Goal: Information Seeking & Learning: Learn about a topic

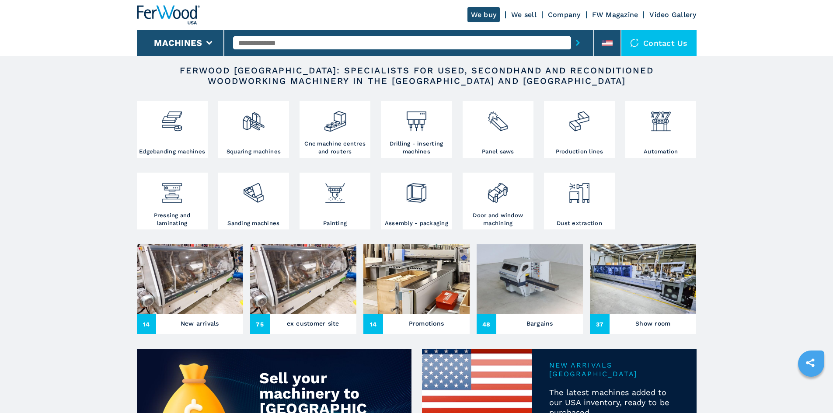
scroll to position [131, 0]
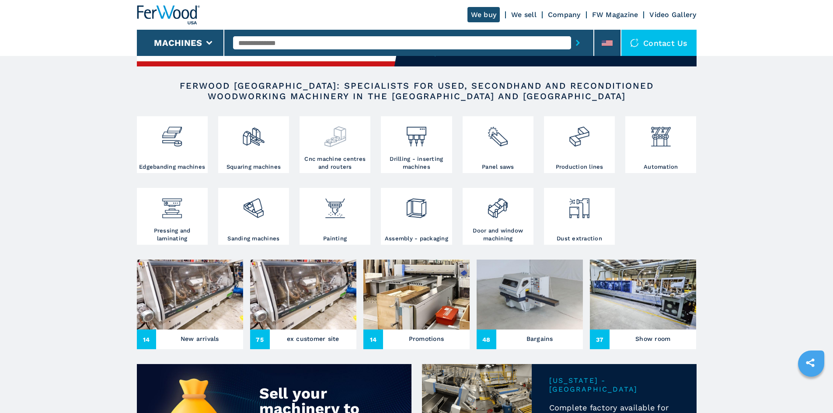
click at [327, 144] on img at bounding box center [334, 133] width 23 height 30
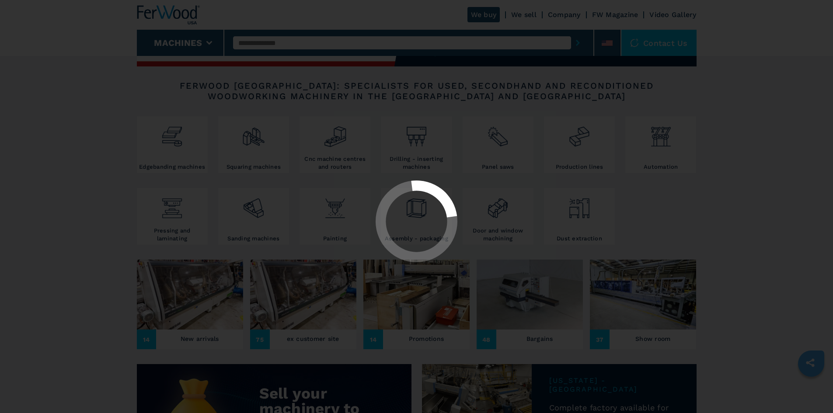
select select "**********"
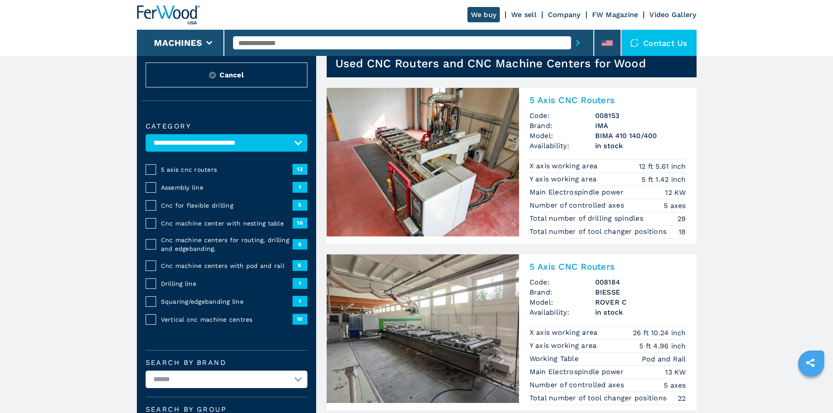
scroll to position [44, 0]
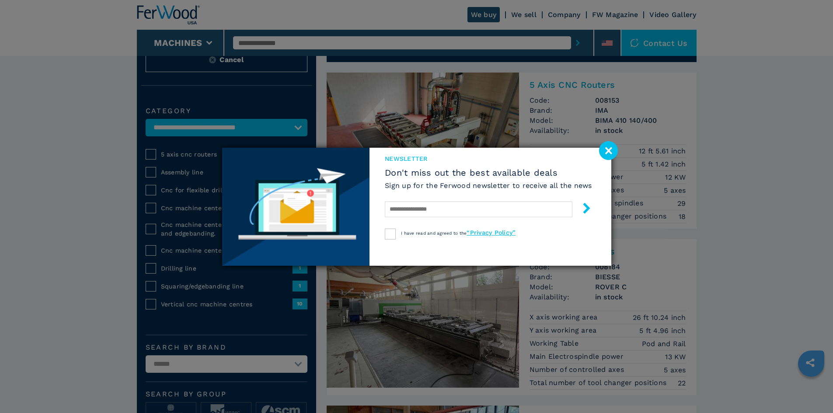
click at [611, 154] on image at bounding box center [608, 150] width 19 height 19
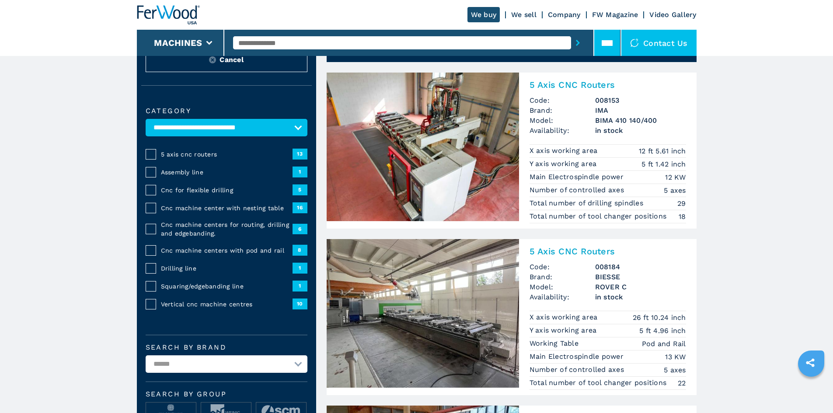
click at [605, 46] on icon at bounding box center [606, 43] width 11 height 11
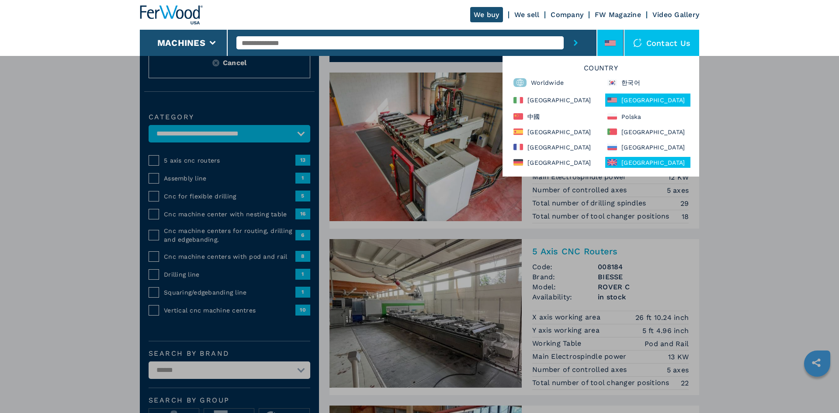
click at [618, 160] on div "[GEOGRAPHIC_DATA]" at bounding box center [647, 162] width 85 height 11
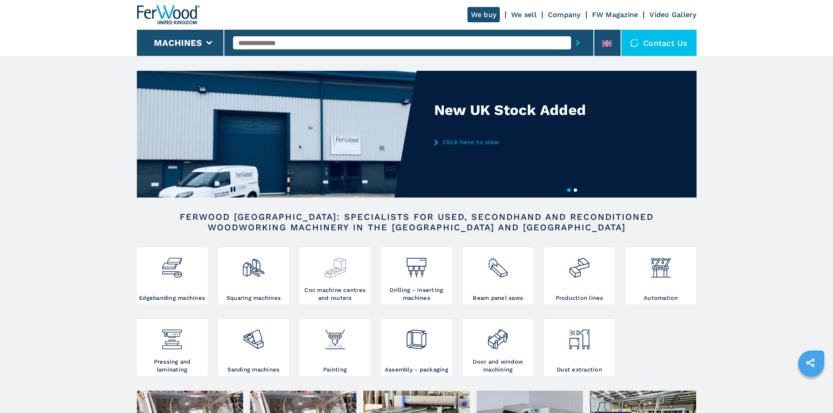
click at [337, 278] on img at bounding box center [334, 265] width 23 height 30
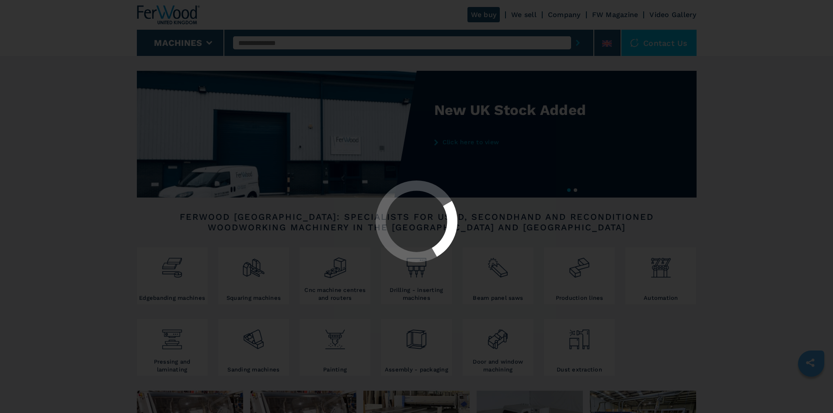
scroll to position [175, 0]
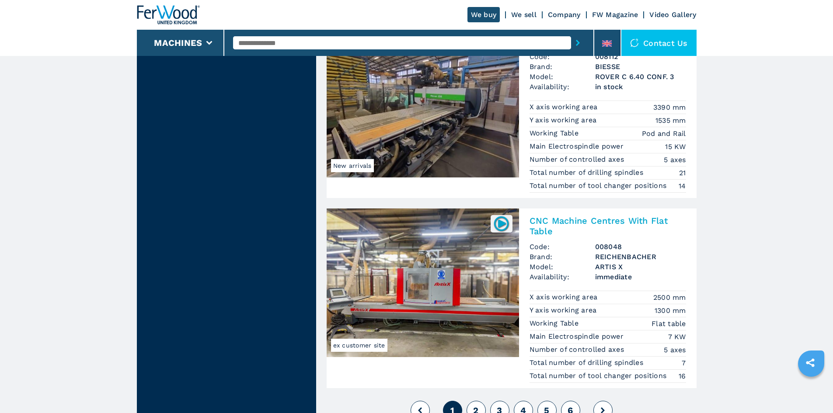
scroll to position [2098, 0]
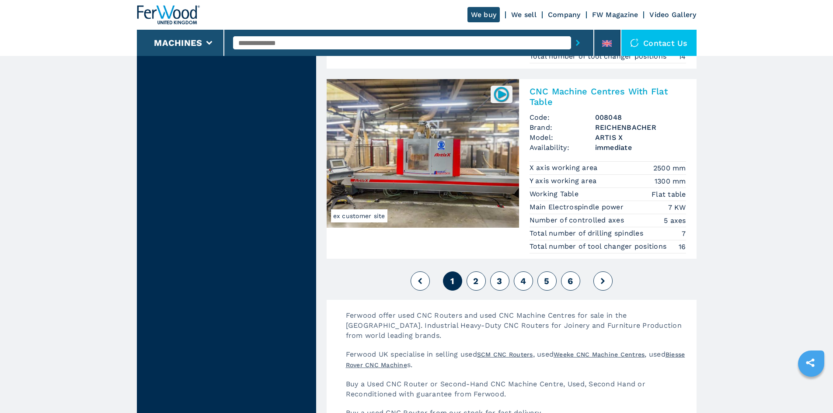
click at [475, 278] on span "2" at bounding box center [475, 281] width 5 height 10
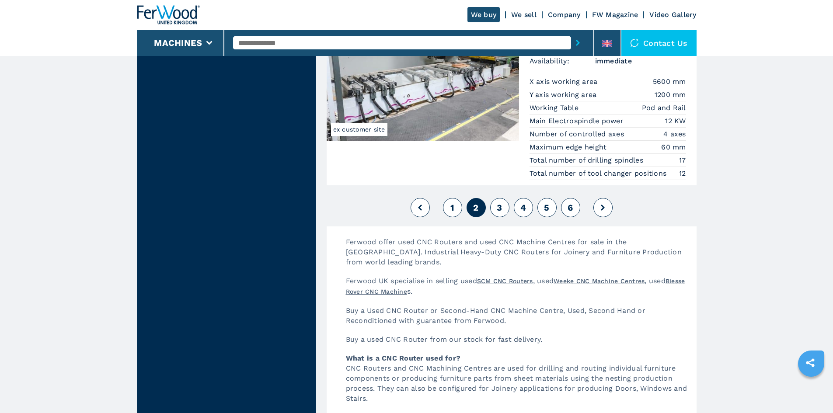
scroll to position [2185, 0]
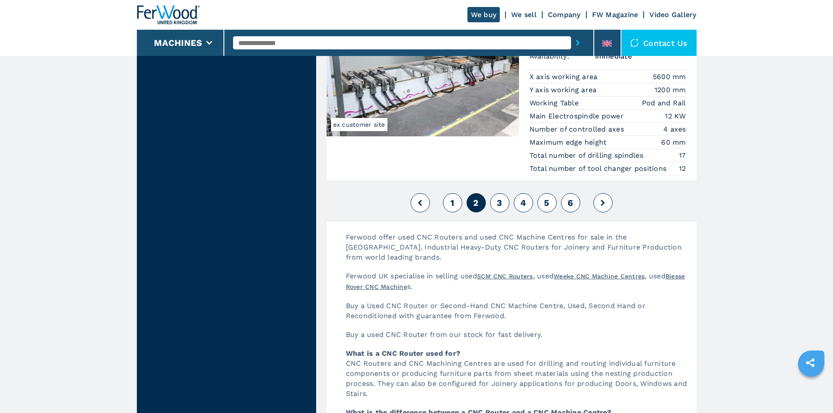
click at [502, 205] on span "3" at bounding box center [498, 203] width 5 height 10
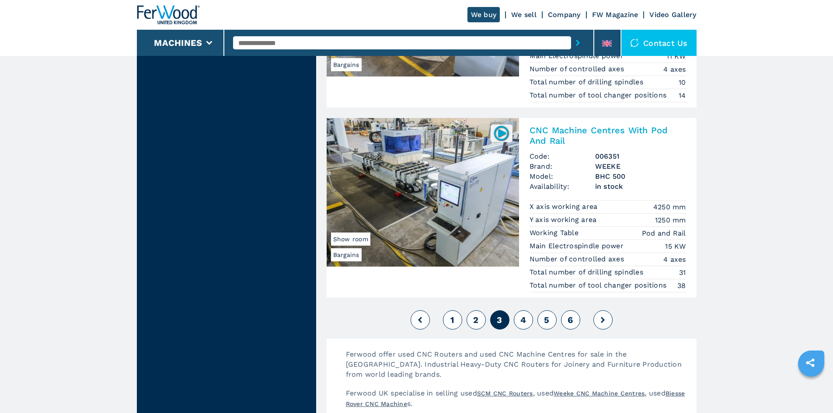
scroll to position [2098, 0]
click at [519, 320] on button "4" at bounding box center [522, 319] width 19 height 19
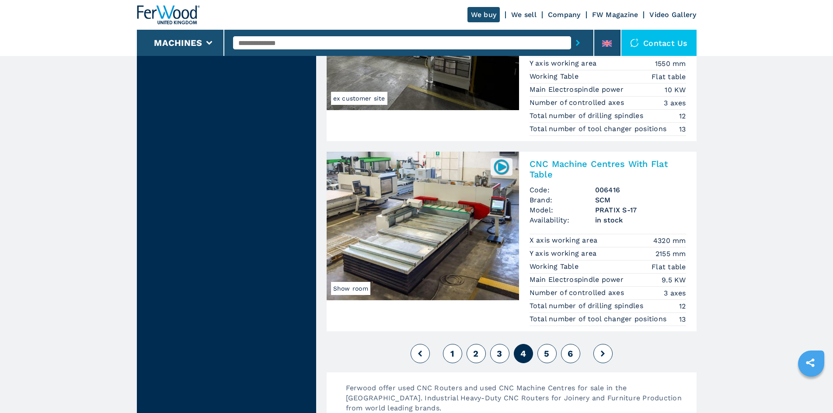
scroll to position [2185, 0]
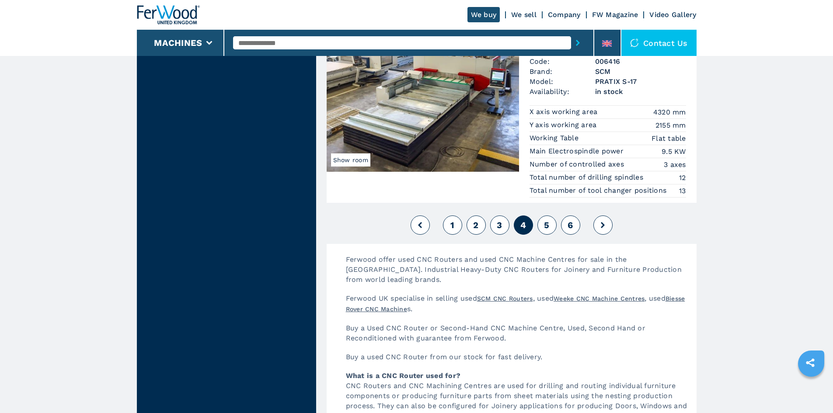
click at [542, 222] on button "5" at bounding box center [546, 224] width 19 height 19
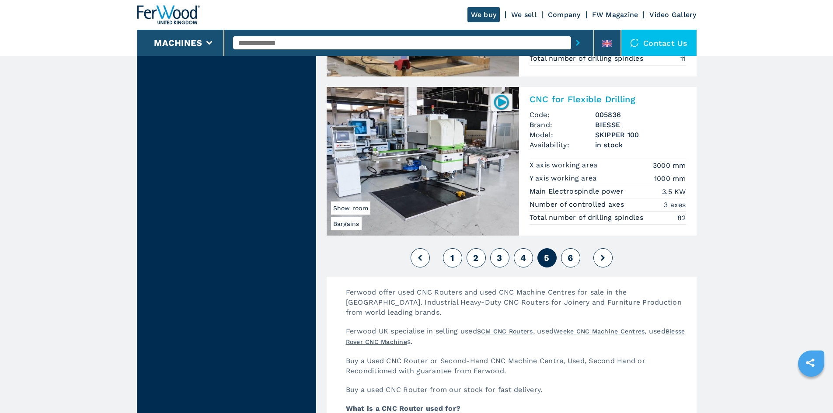
scroll to position [2047, 0]
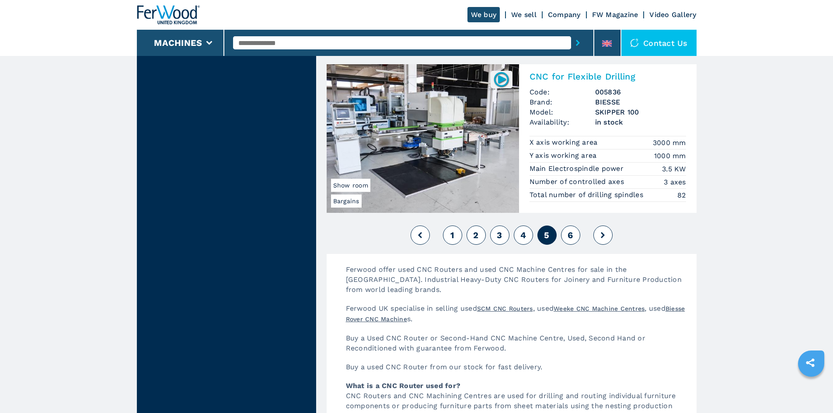
click at [568, 232] on span "6" at bounding box center [569, 235] width 5 height 10
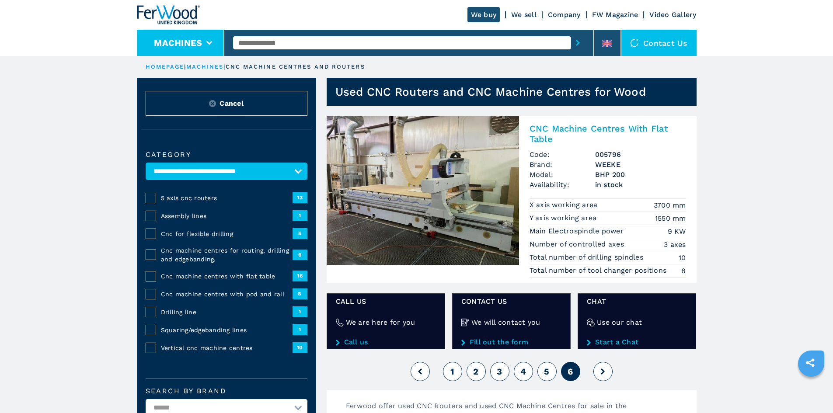
click at [178, 39] on button "Machines" at bounding box center [178, 43] width 48 height 10
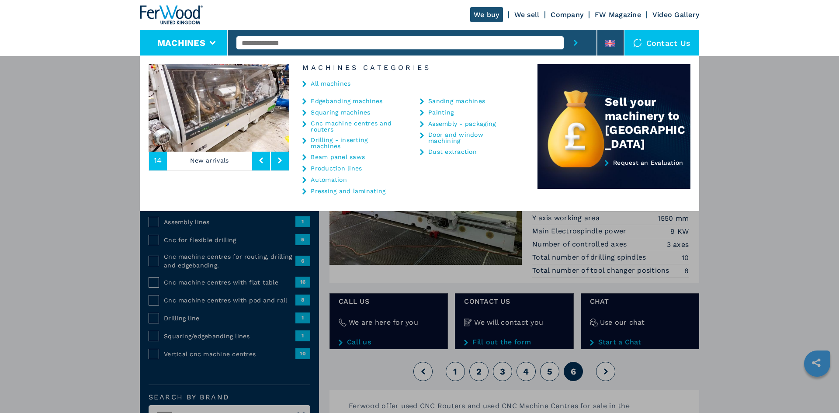
click at [346, 99] on link "Edgebanding machines" at bounding box center [347, 101] width 72 height 6
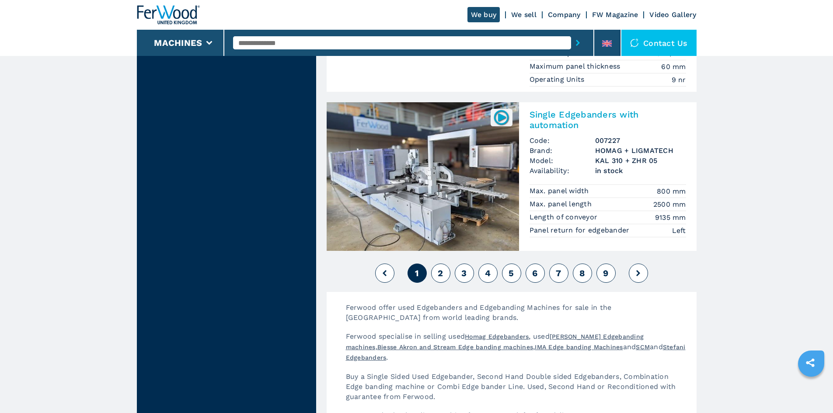
scroll to position [2098, 0]
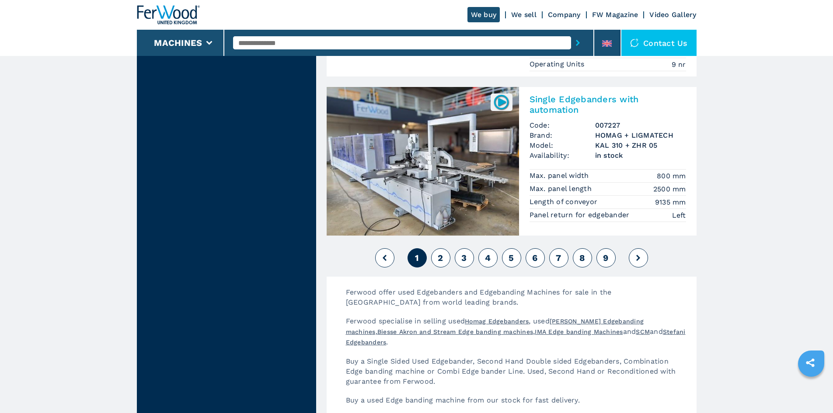
click at [444, 254] on button "2" at bounding box center [440, 257] width 19 height 19
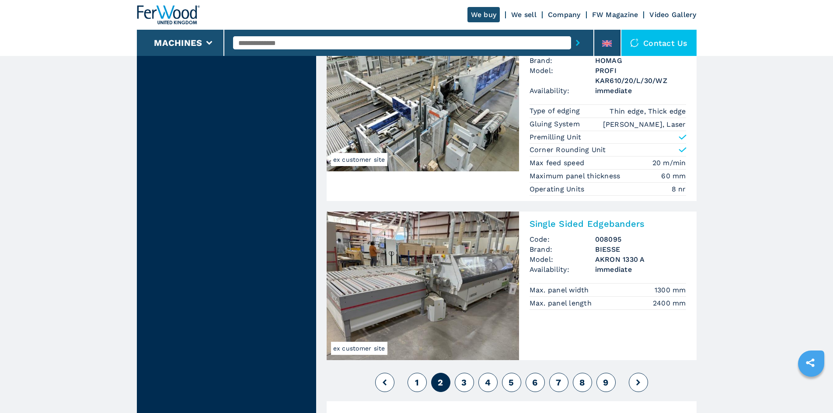
scroll to position [2185, 0]
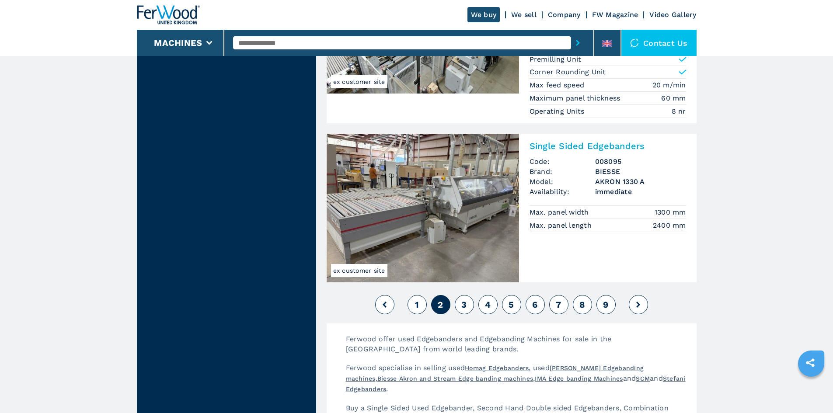
click at [465, 301] on span "3" at bounding box center [463, 304] width 5 height 10
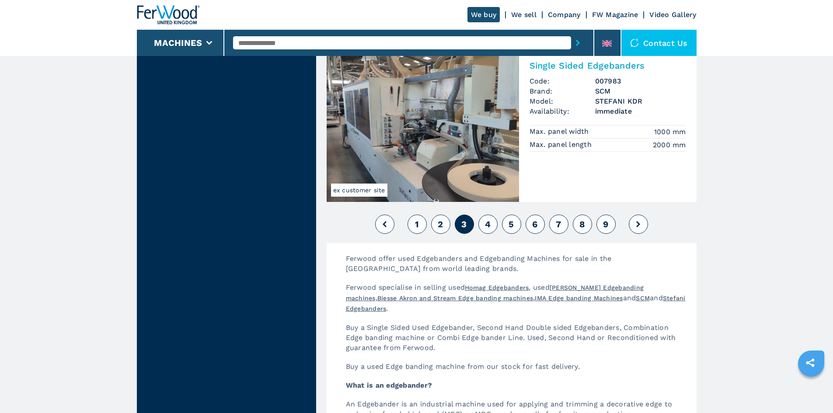
scroll to position [2302, 0]
click at [487, 224] on span "4" at bounding box center [488, 224] width 6 height 10
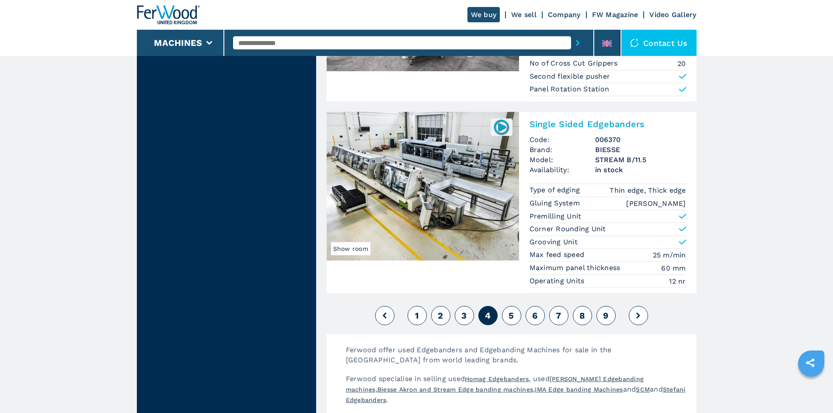
scroll to position [2158, 0]
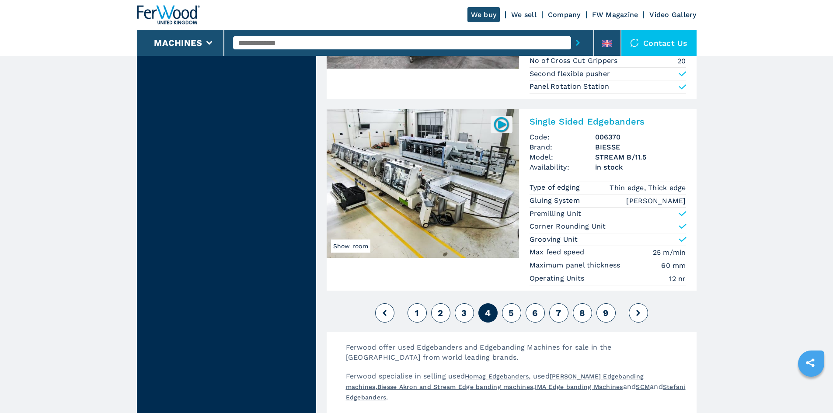
drag, startPoint x: 506, startPoint y: 305, endPoint x: 732, endPoint y: 260, distance: 230.3
click at [506, 305] on button "5" at bounding box center [511, 312] width 19 height 19
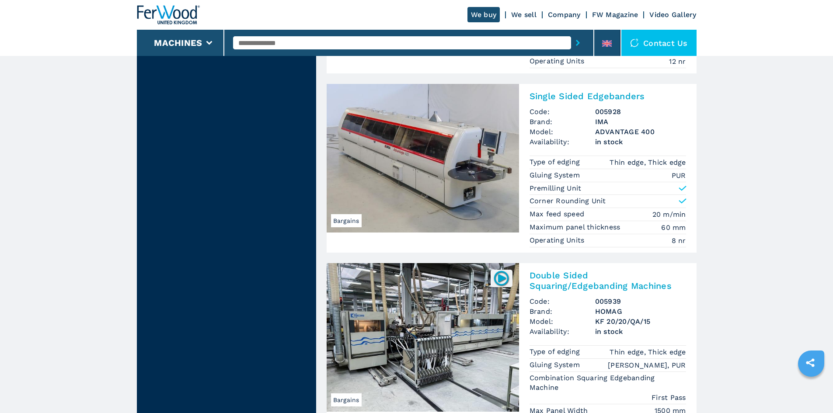
scroll to position [2185, 0]
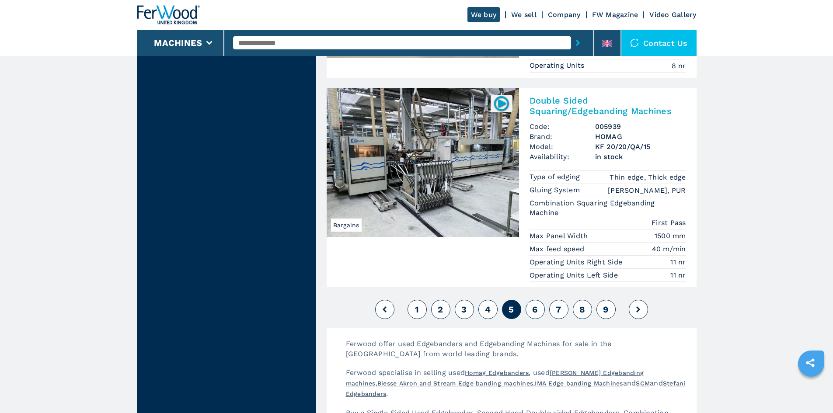
drag, startPoint x: 535, startPoint y: 313, endPoint x: 636, endPoint y: 273, distance: 109.1
click at [535, 313] on span "6" at bounding box center [534, 309] width 5 height 10
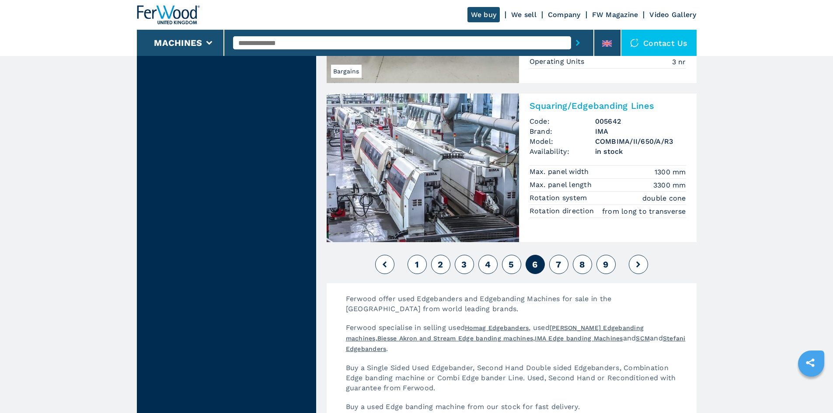
scroll to position [2185, 0]
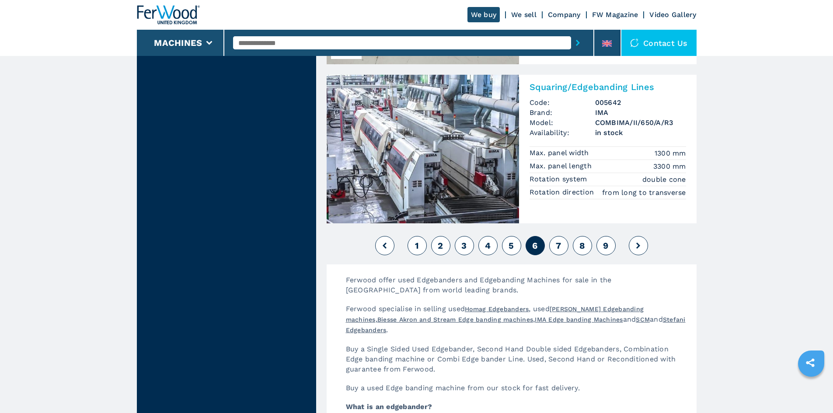
click at [560, 251] on span "7" at bounding box center [557, 245] width 5 height 10
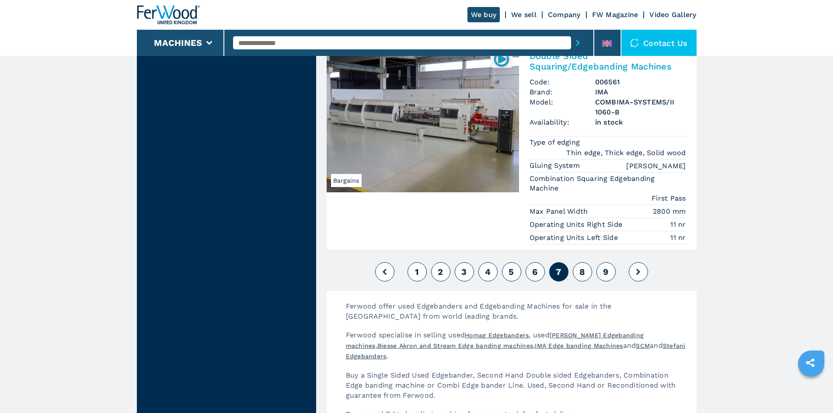
scroll to position [2273, 0]
click at [581, 271] on span "8" at bounding box center [582, 271] width 6 height 10
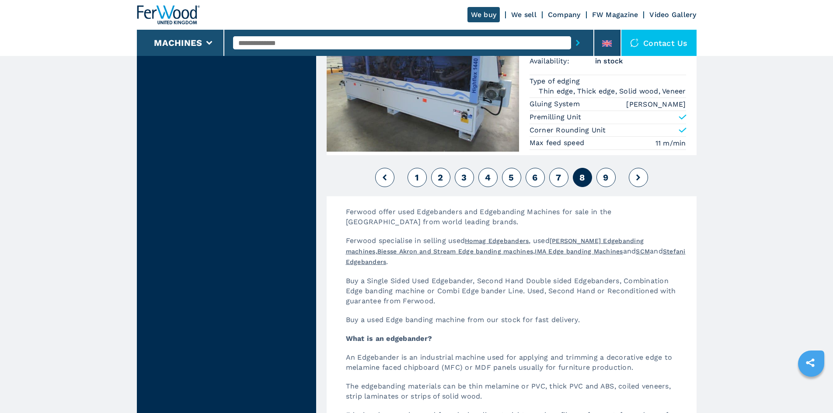
scroll to position [2130, 0]
click at [606, 179] on span "9" at bounding box center [605, 176] width 5 height 10
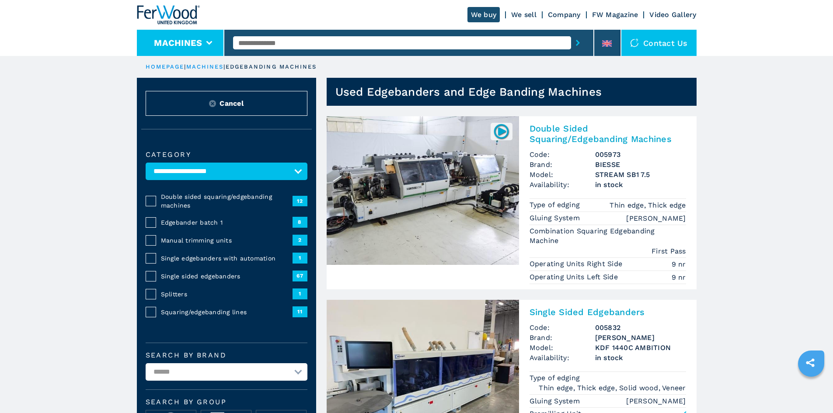
click at [201, 39] on button "Machines" at bounding box center [178, 43] width 48 height 10
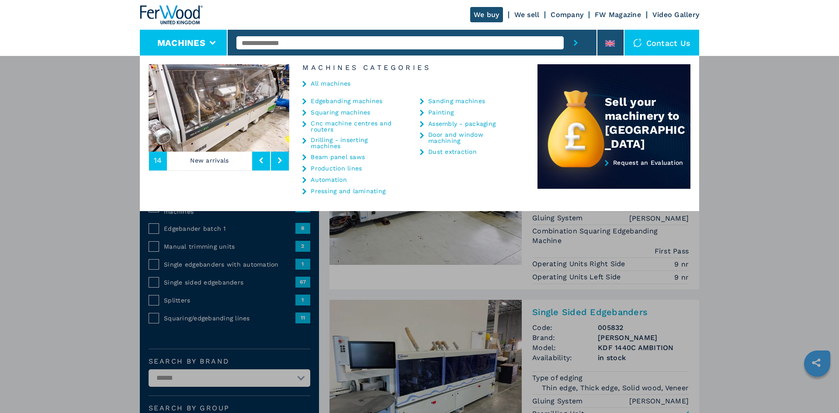
click at [331, 158] on link "Beam panel saws" at bounding box center [338, 157] width 54 height 6
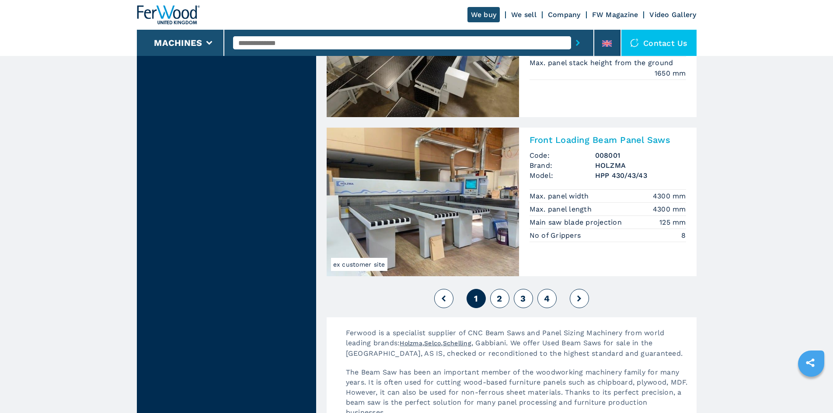
scroll to position [1923, 0]
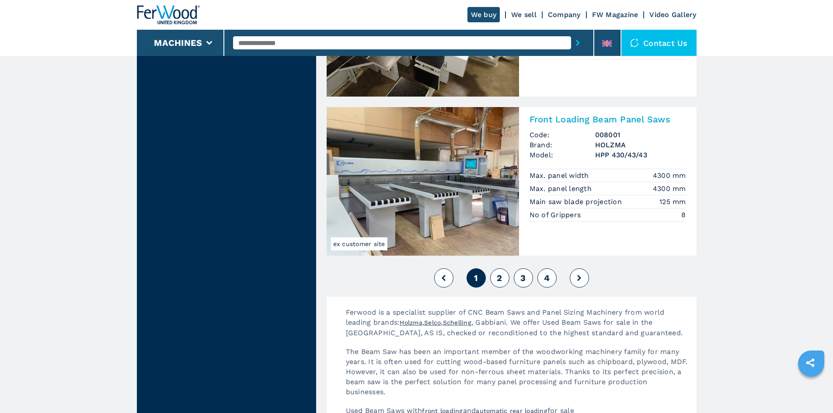
drag, startPoint x: 498, startPoint y: 279, endPoint x: 502, endPoint y: 279, distance: 4.4
click at [498, 279] on span "2" at bounding box center [498, 278] width 5 height 10
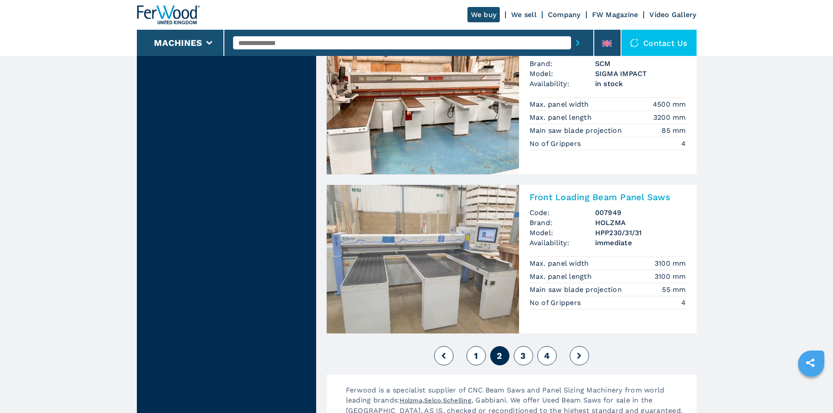
scroll to position [1967, 0]
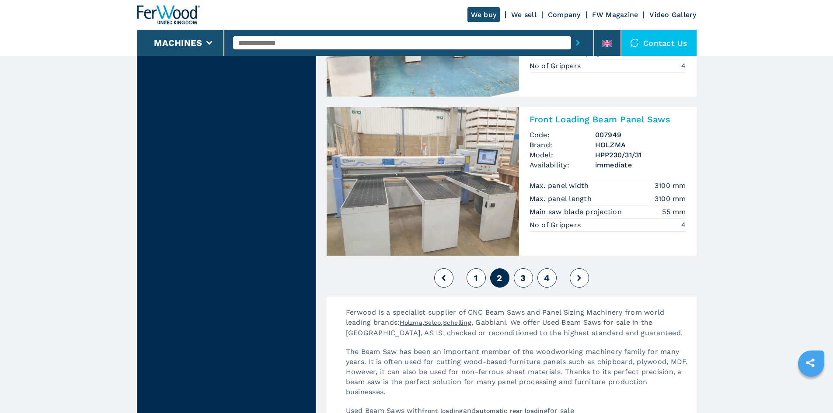
click at [526, 284] on button "3" at bounding box center [522, 277] width 19 height 19
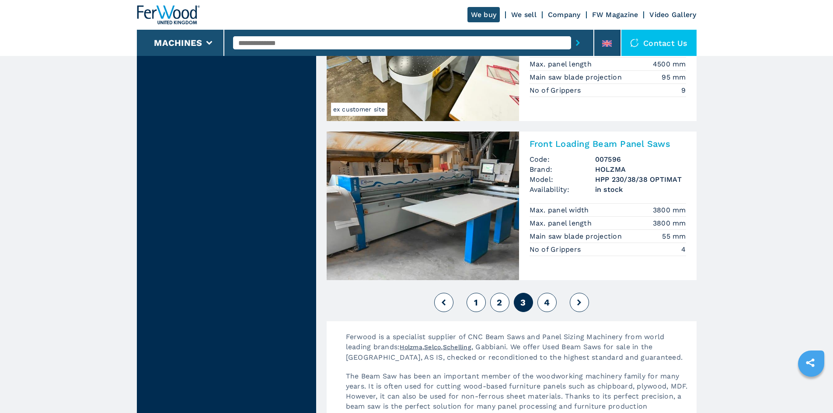
scroll to position [1879, 0]
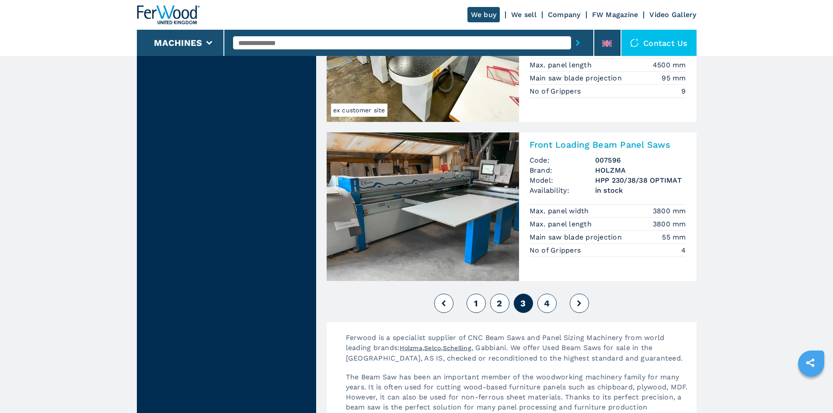
click at [547, 305] on span "4" at bounding box center [547, 303] width 6 height 10
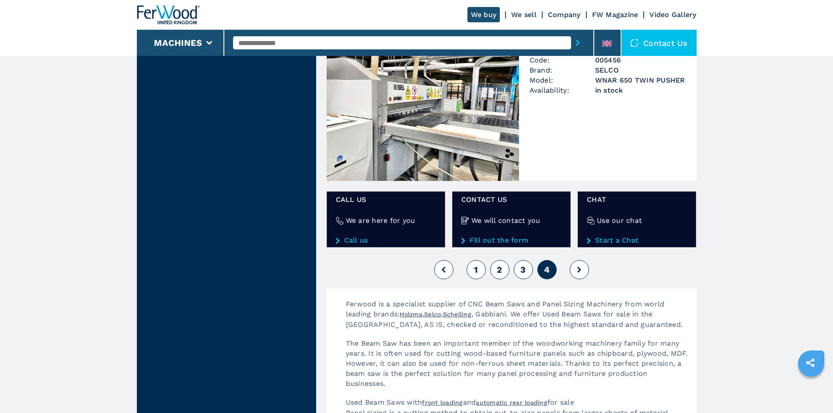
scroll to position [961, 0]
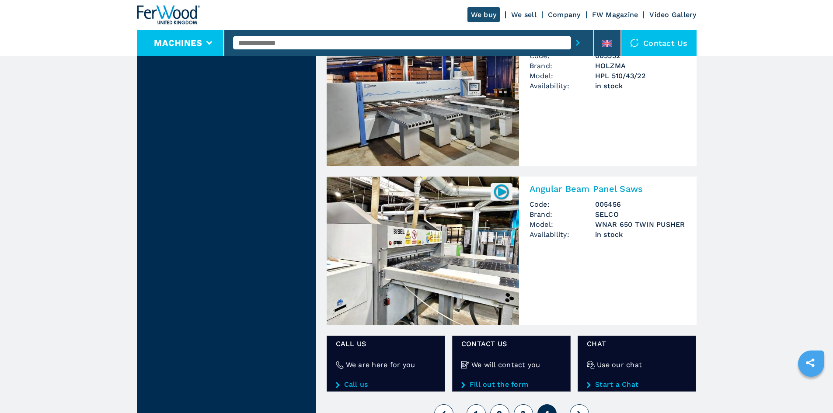
click at [202, 37] on li "Machines" at bounding box center [181, 43] width 88 height 26
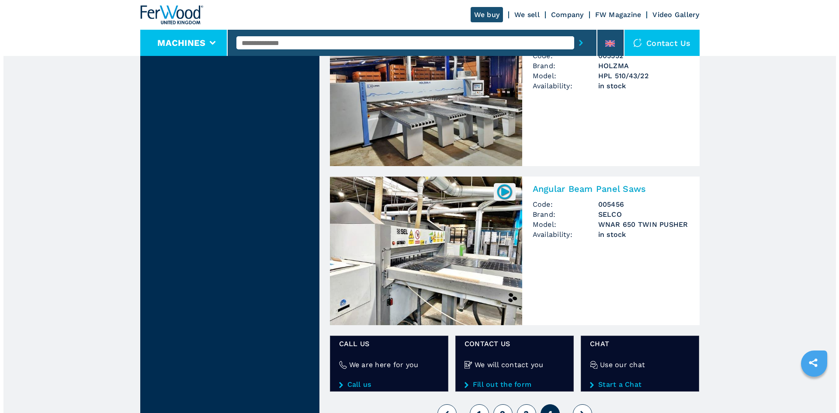
scroll to position [968, 0]
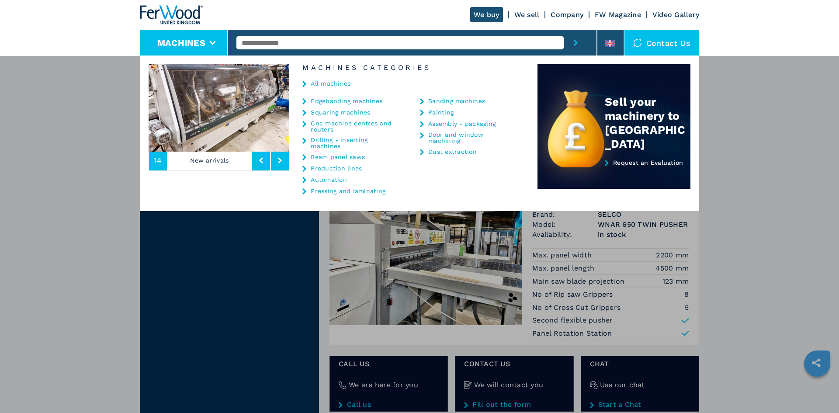
click at [328, 113] on link "Squaring machines" at bounding box center [340, 112] width 59 height 6
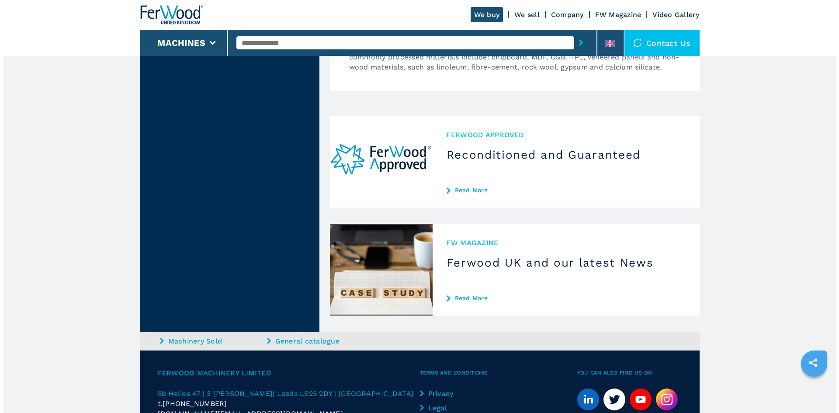
scroll to position [1093, 0]
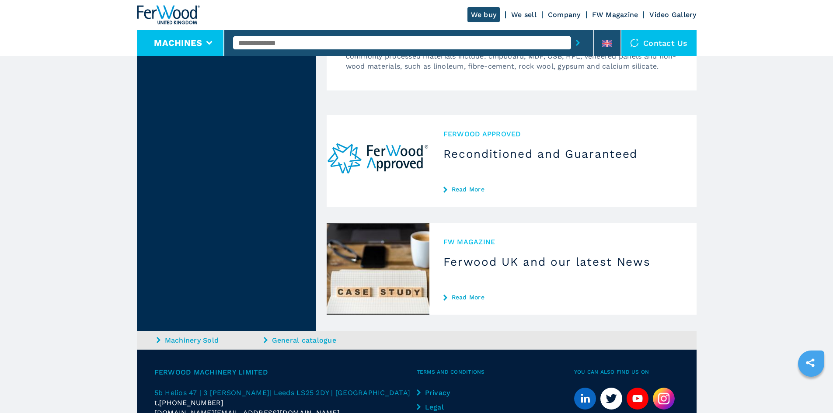
click at [201, 39] on button "Machines" at bounding box center [178, 43] width 48 height 10
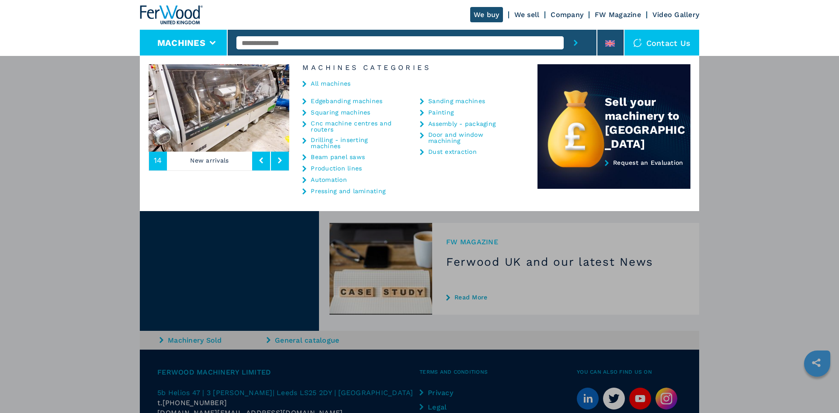
click at [326, 111] on link "Squaring machines" at bounding box center [340, 112] width 59 height 6
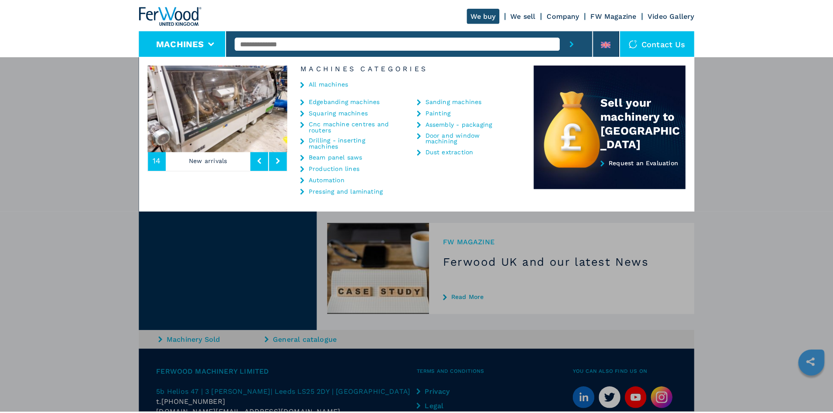
scroll to position [0, 0]
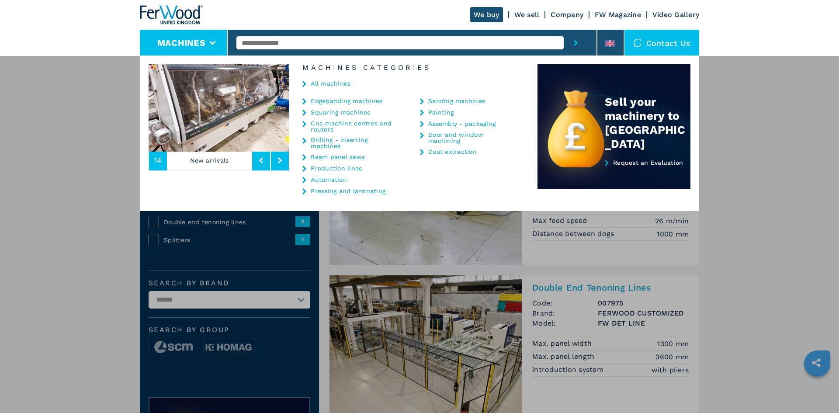
click at [321, 142] on link "Drilling - inserting machines" at bounding box center [354, 143] width 87 height 12
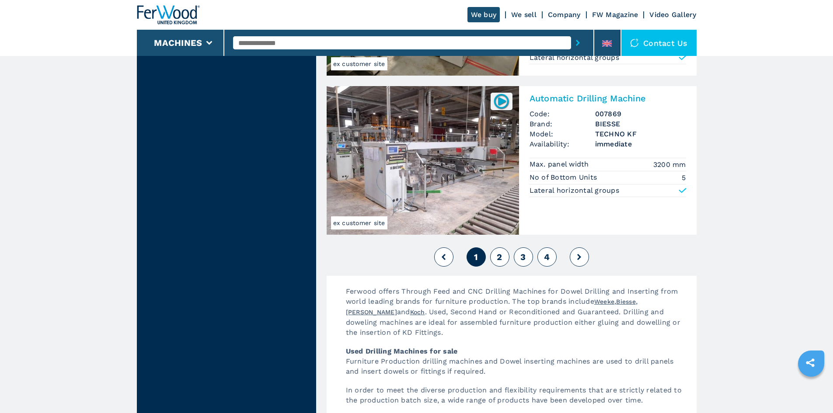
scroll to position [1923, 0]
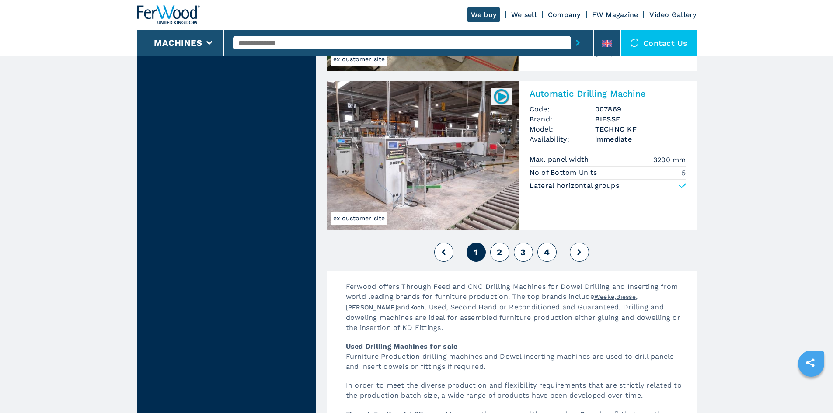
click at [497, 249] on span "2" at bounding box center [498, 252] width 5 height 10
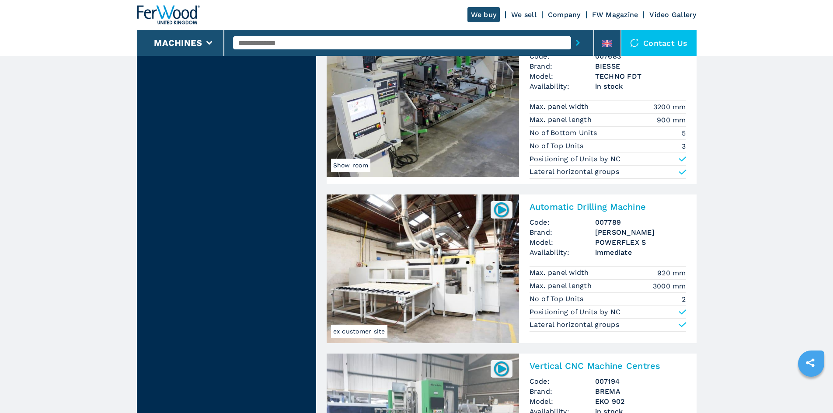
scroll to position [1923, 0]
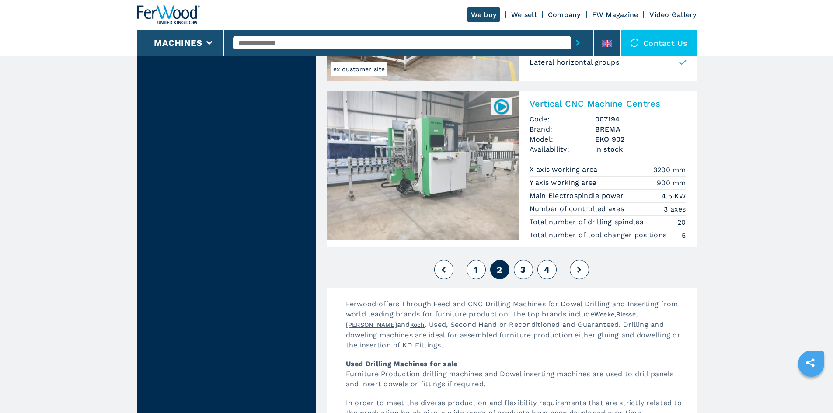
click at [527, 275] on button "3" at bounding box center [522, 269] width 19 height 19
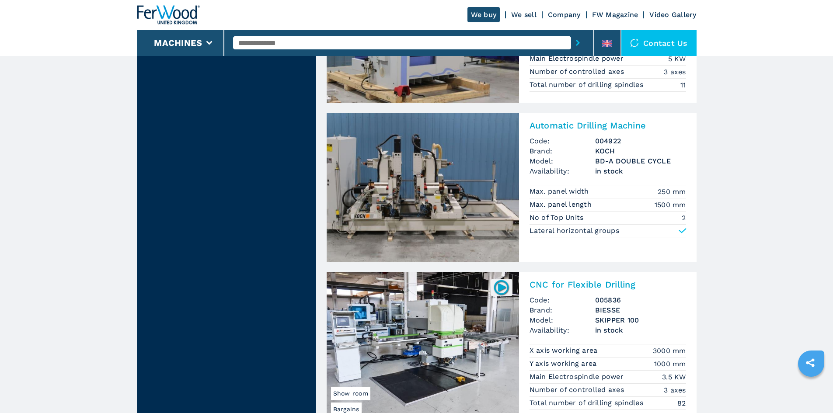
scroll to position [1923, 0]
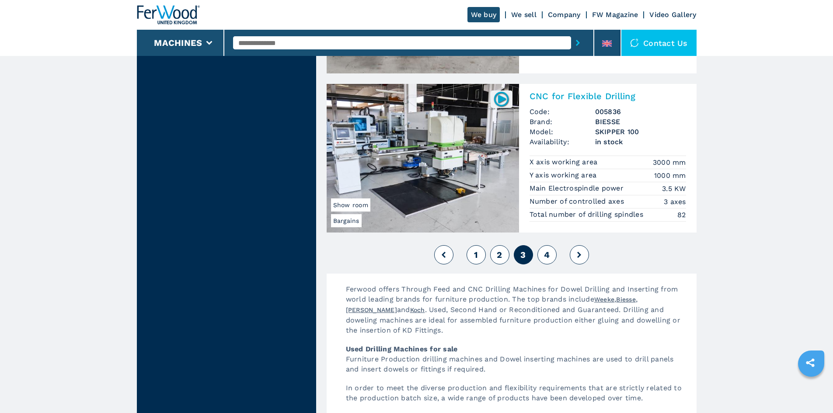
click at [547, 257] on span "4" at bounding box center [547, 255] width 6 height 10
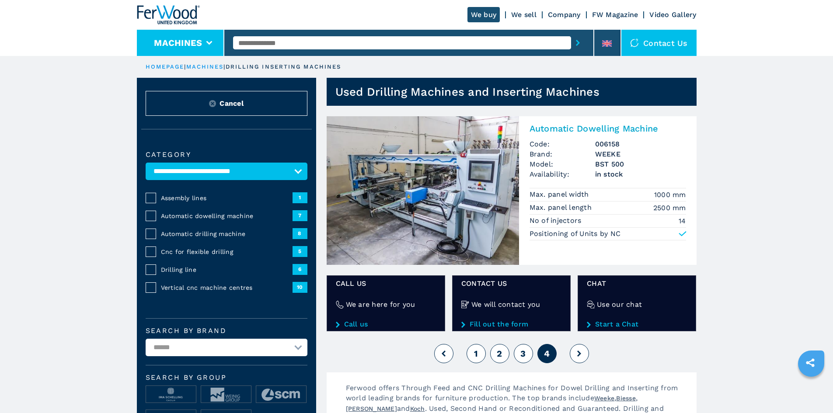
click at [209, 42] on icon at bounding box center [209, 43] width 6 height 4
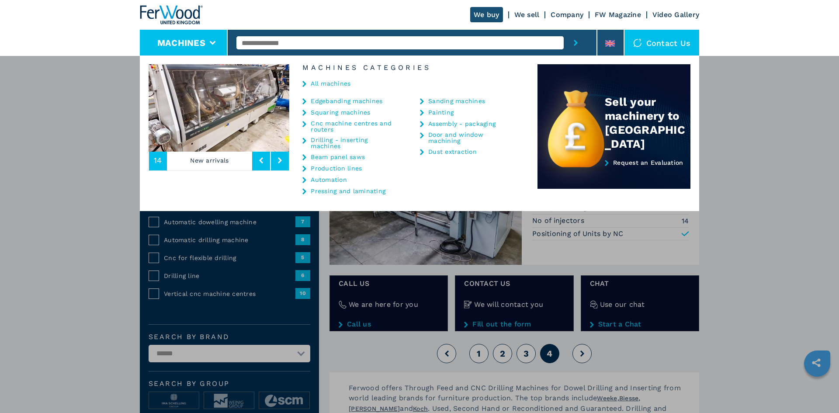
click at [334, 169] on link "Production lines" at bounding box center [336, 168] width 51 height 6
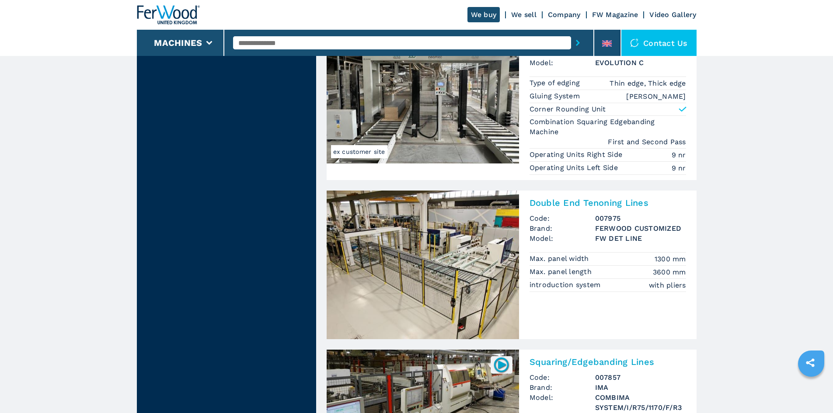
scroll to position [1879, 0]
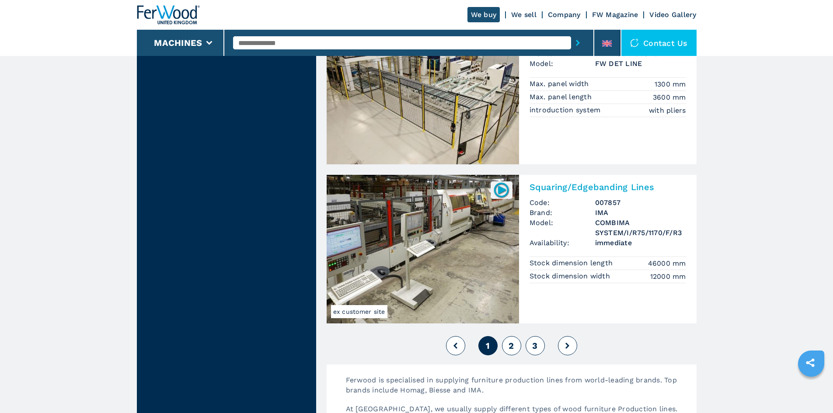
click at [516, 345] on button "2" at bounding box center [511, 345] width 19 height 19
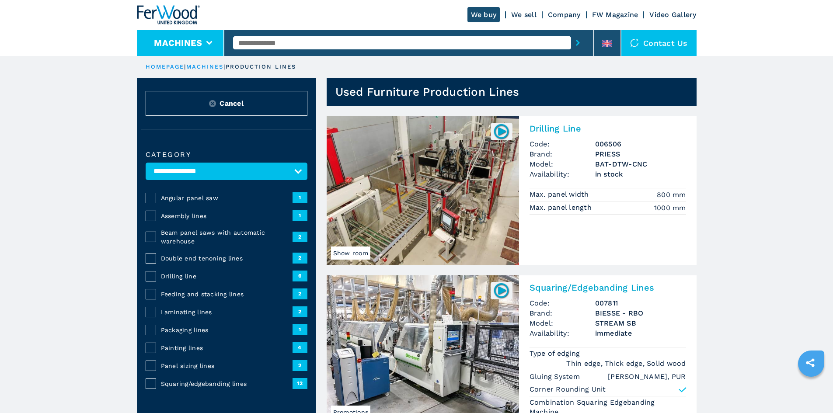
click at [199, 43] on button "Machines" at bounding box center [178, 43] width 48 height 10
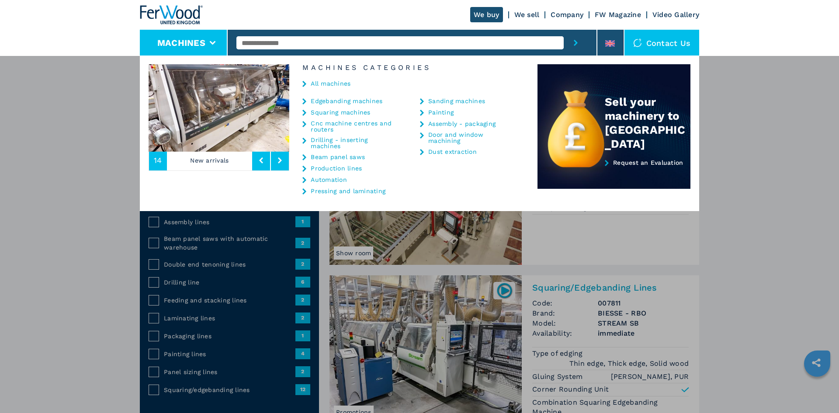
click at [325, 179] on link "Automation" at bounding box center [329, 180] width 36 height 6
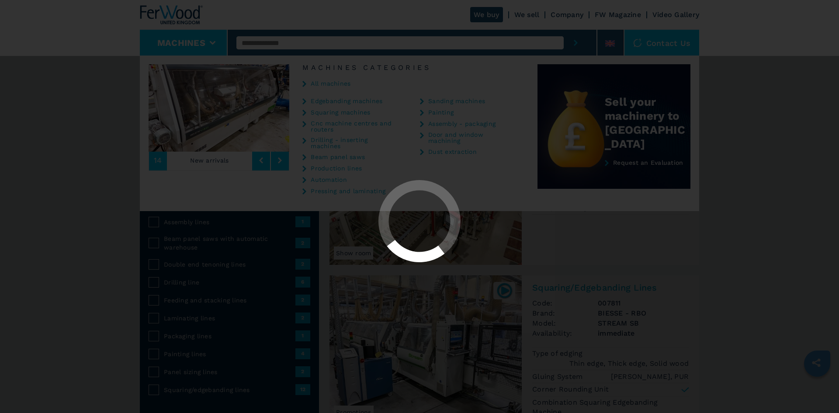
select select "**********"
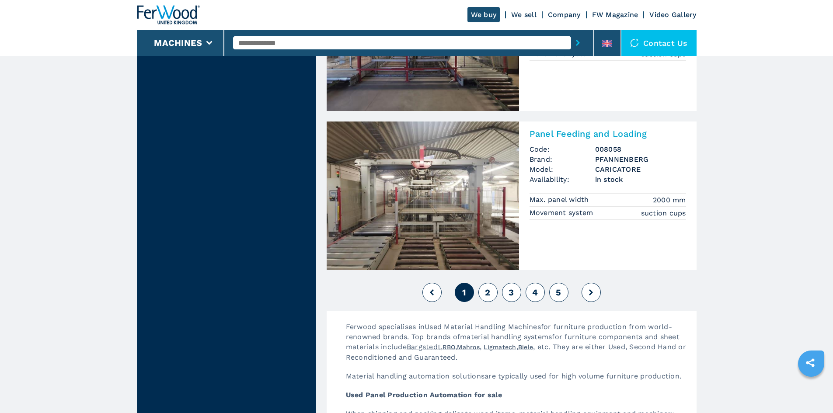
scroll to position [1879, 0]
click at [489, 289] on span "2" at bounding box center [487, 291] width 5 height 10
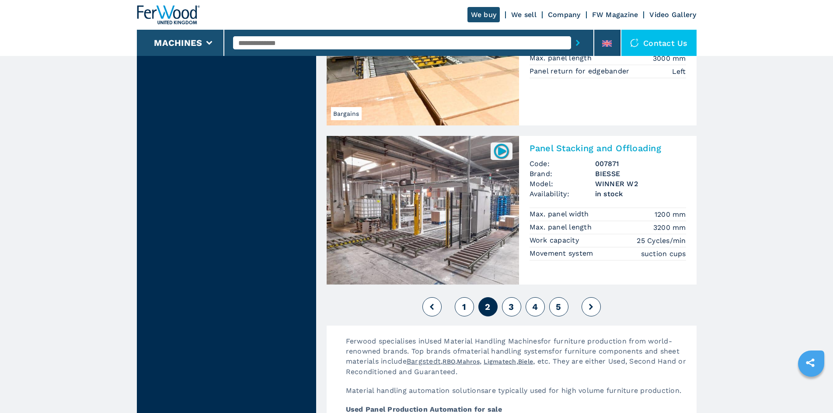
scroll to position [1879, 0]
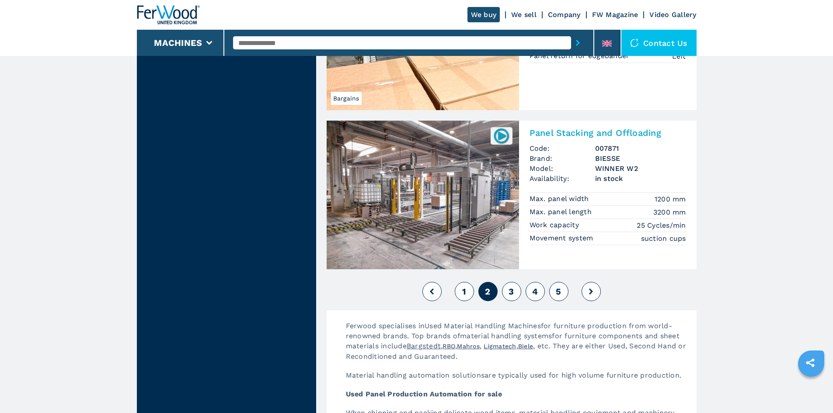
click at [513, 292] on span "3" at bounding box center [510, 291] width 5 height 10
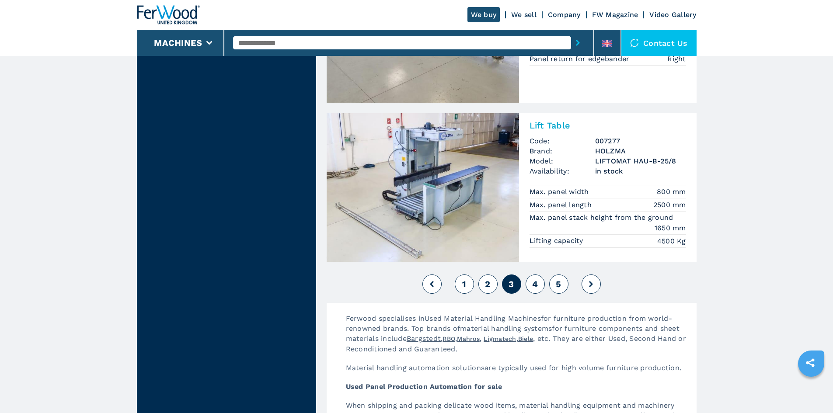
scroll to position [1879, 0]
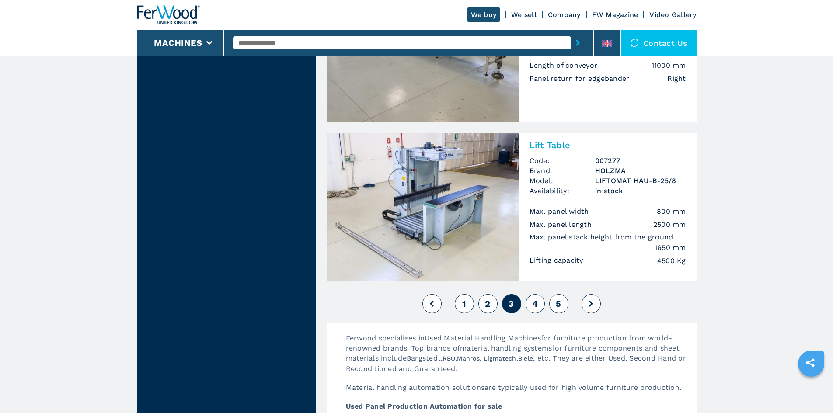
click at [463, 222] on img at bounding box center [422, 207] width 192 height 149
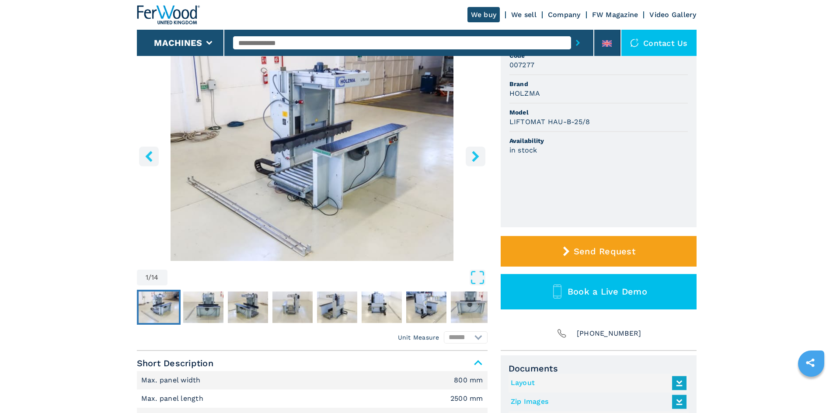
scroll to position [44, 0]
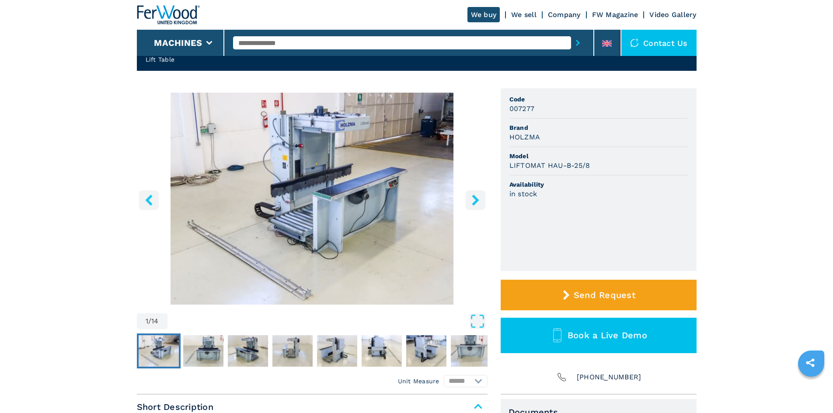
click at [472, 200] on icon "right-button" at bounding box center [475, 199] width 11 height 11
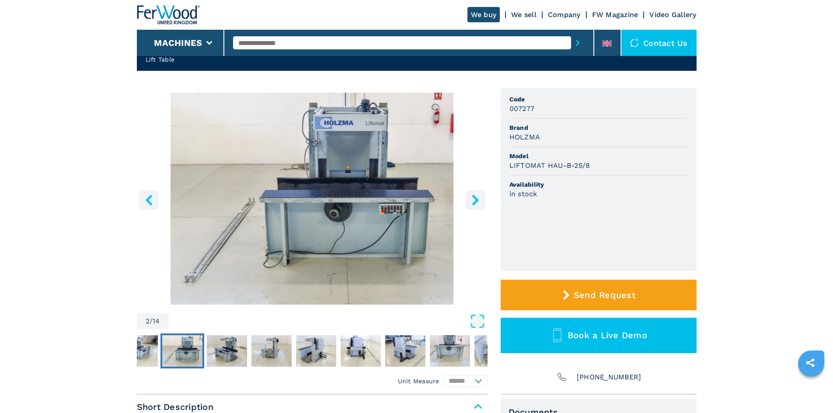
click at [473, 200] on icon "right-button" at bounding box center [475, 199] width 11 height 11
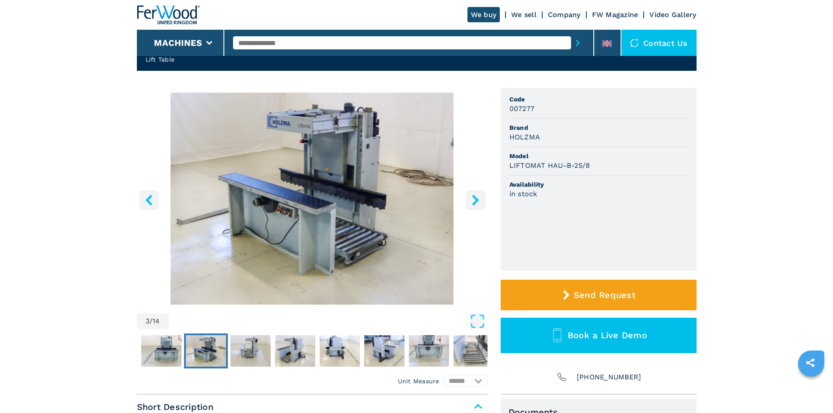
click at [477, 200] on icon "right-button" at bounding box center [475, 199] width 7 height 11
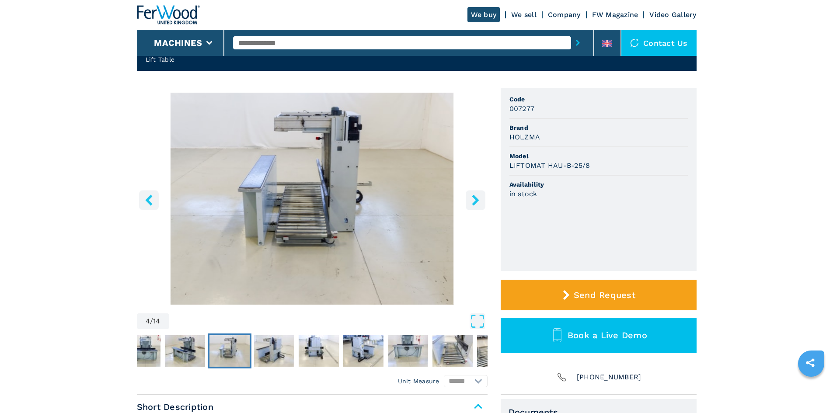
click at [477, 200] on icon "right-button" at bounding box center [475, 199] width 7 height 11
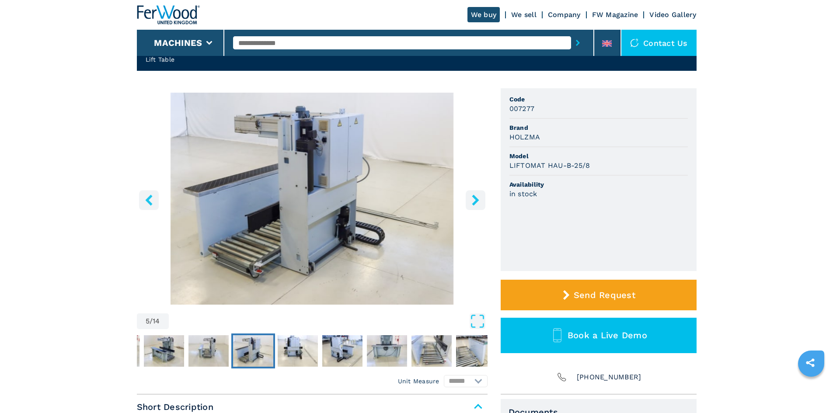
click at [477, 200] on icon "right-button" at bounding box center [475, 199] width 7 height 11
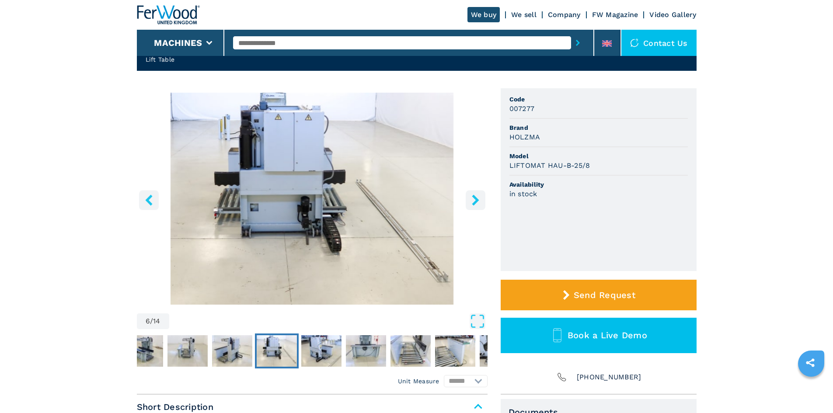
click at [474, 200] on icon "right-button" at bounding box center [475, 199] width 11 height 11
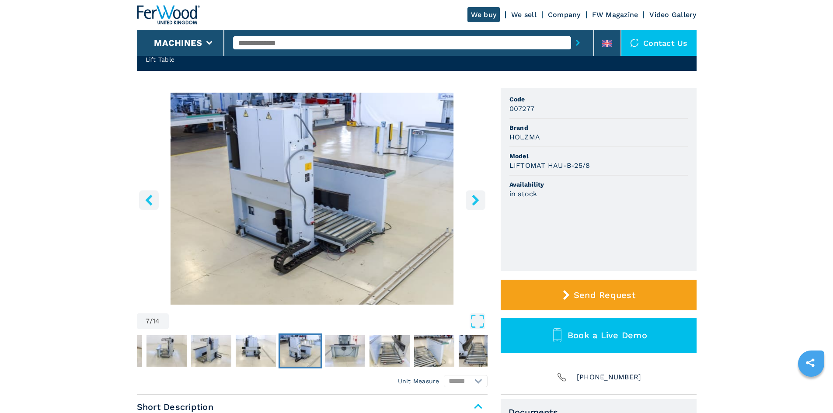
click at [474, 200] on icon "right-button" at bounding box center [475, 199] width 11 height 11
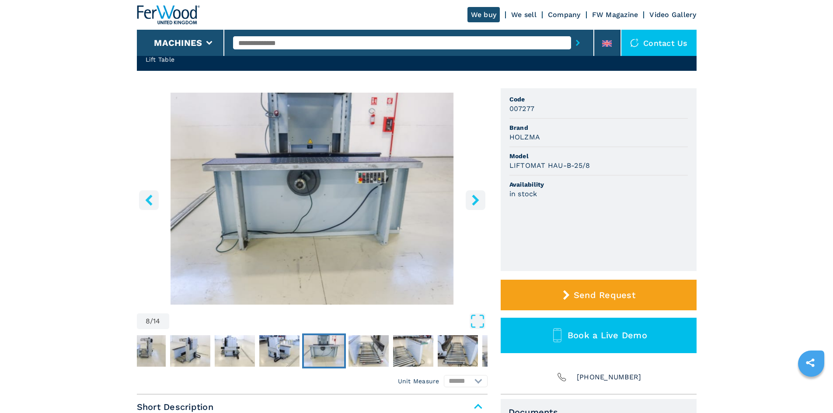
click at [474, 200] on icon "right-button" at bounding box center [475, 199] width 11 height 11
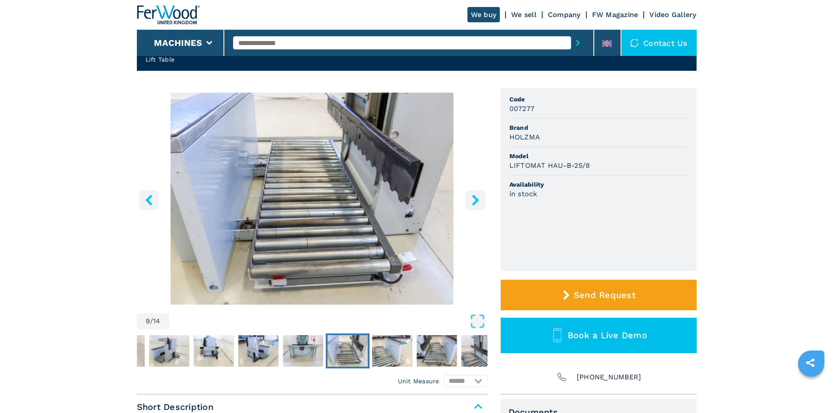
click at [474, 200] on icon "right-button" at bounding box center [475, 199] width 11 height 11
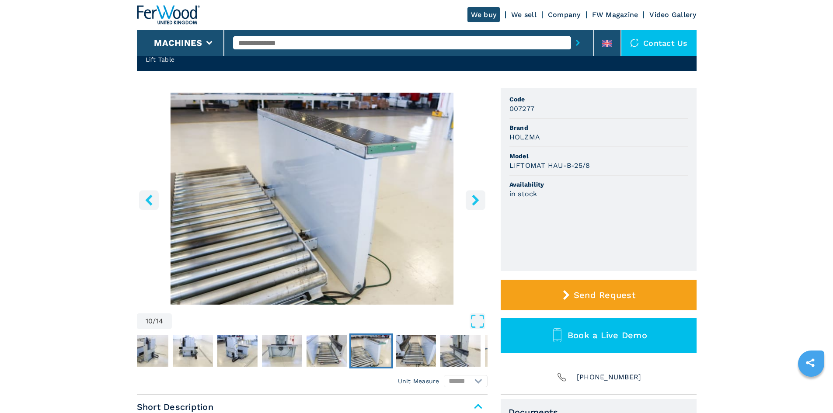
click at [474, 200] on icon "right-button" at bounding box center [475, 199] width 11 height 11
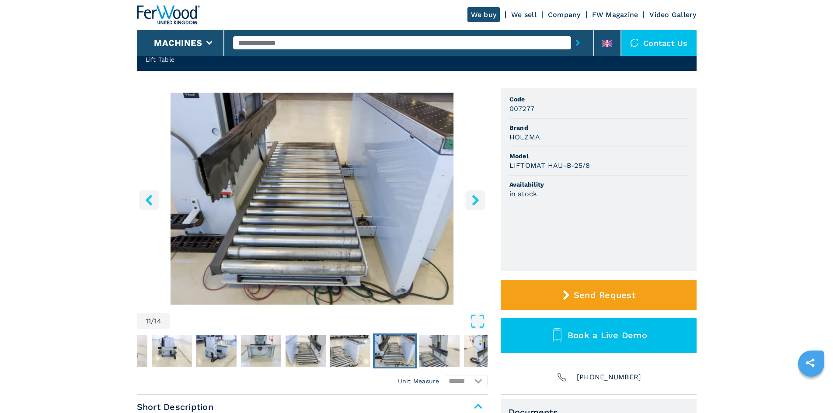
click at [474, 200] on icon "right-button" at bounding box center [475, 199] width 11 height 11
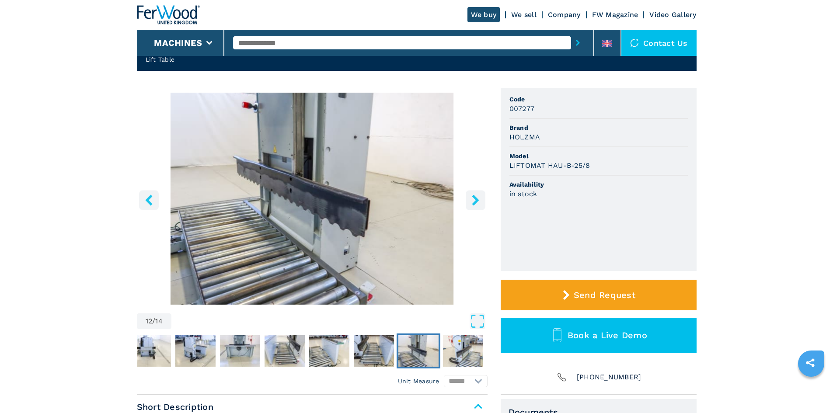
click at [474, 200] on icon "right-button" at bounding box center [475, 199] width 11 height 11
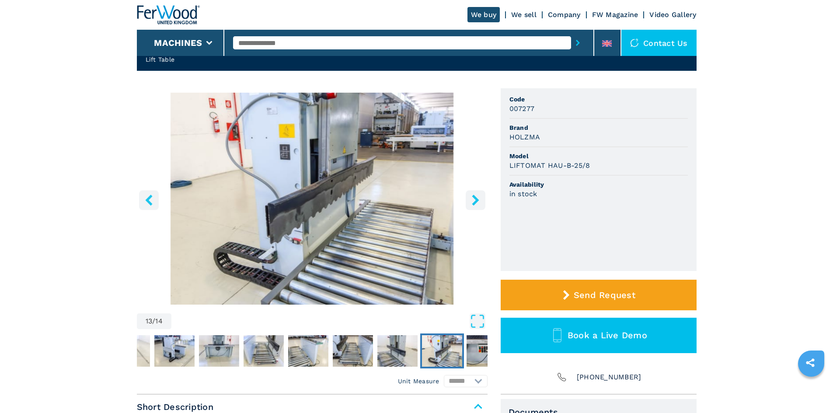
click at [474, 200] on icon "right-button" at bounding box center [475, 199] width 11 height 11
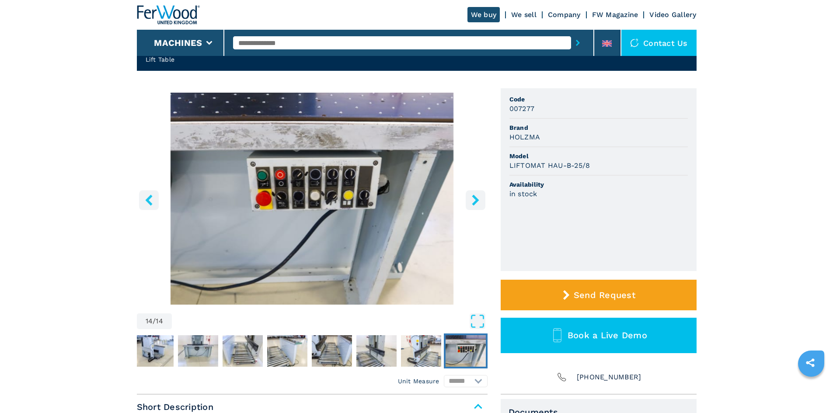
click at [152, 205] on icon "left-button" at bounding box center [148, 199] width 11 height 11
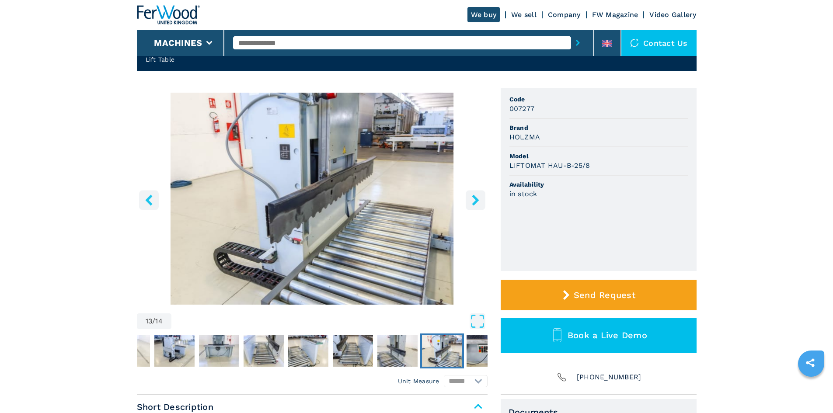
click at [476, 201] on icon "right-button" at bounding box center [475, 199] width 7 height 11
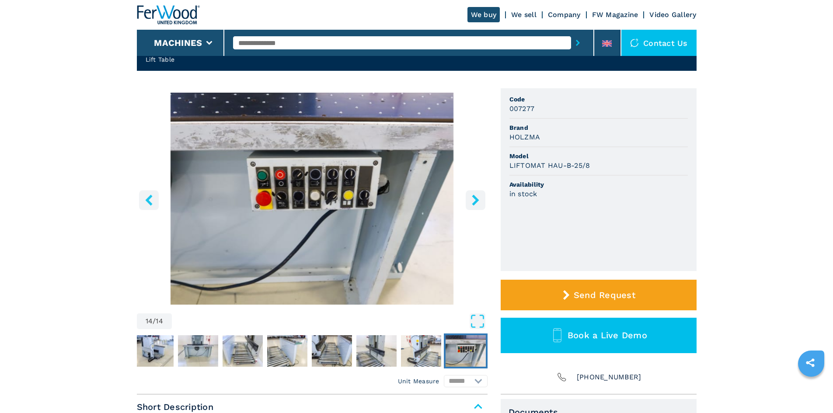
click at [476, 201] on icon "right-button" at bounding box center [475, 199] width 7 height 11
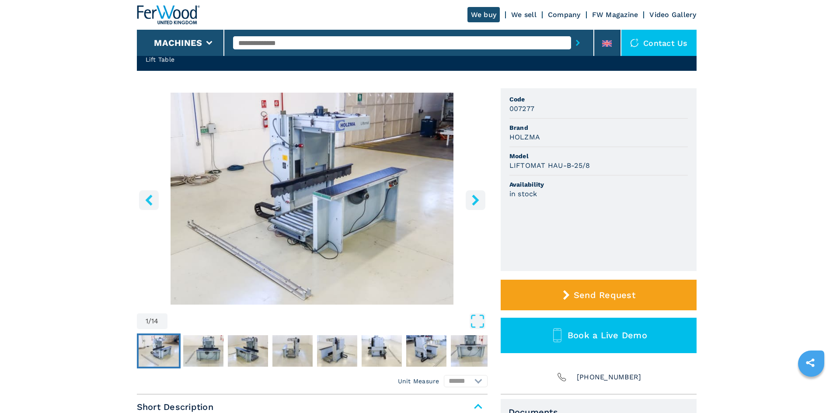
click at [476, 200] on icon "right-button" at bounding box center [475, 199] width 7 height 11
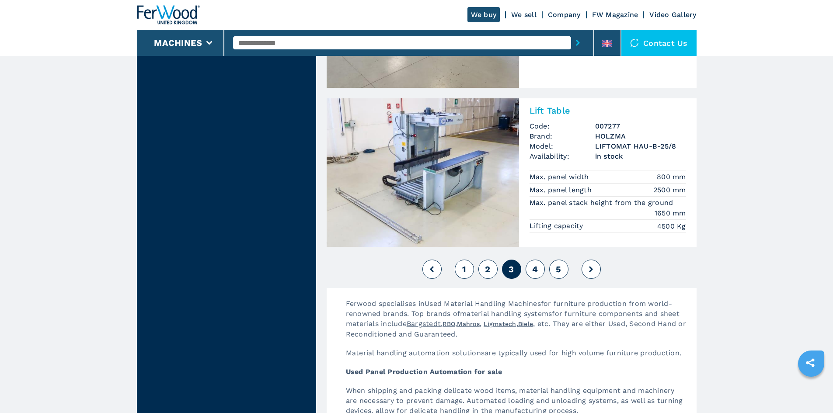
scroll to position [1967, 0]
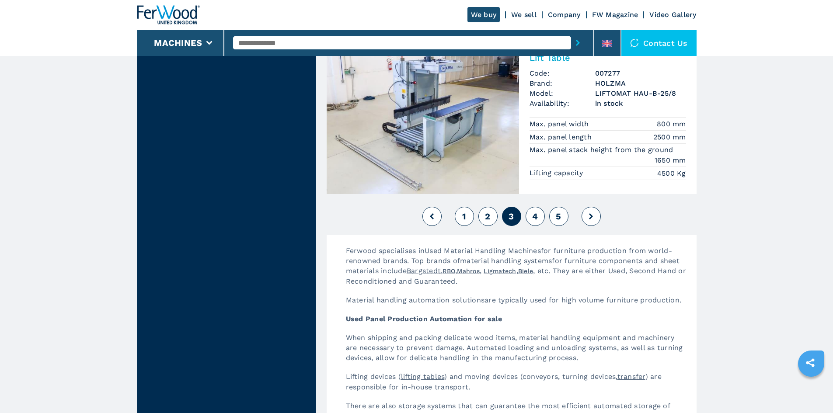
click at [537, 219] on span "4" at bounding box center [535, 216] width 6 height 10
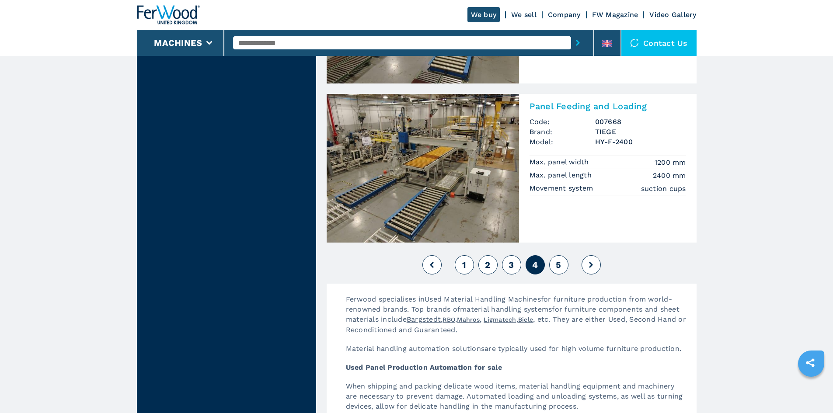
scroll to position [1923, 0]
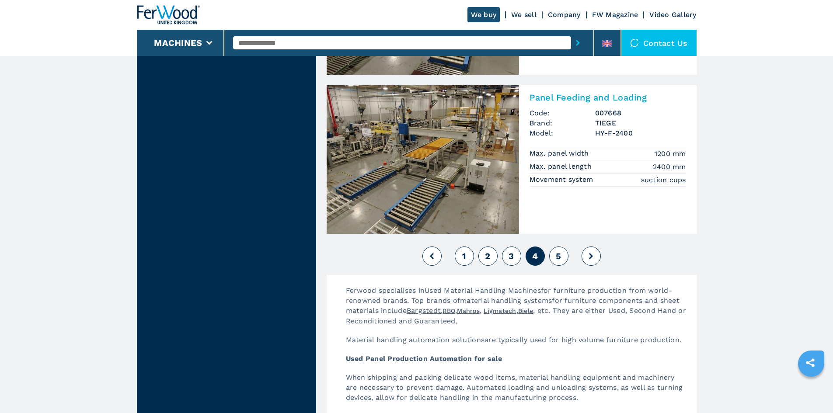
click at [555, 255] on span "5" at bounding box center [557, 256] width 5 height 10
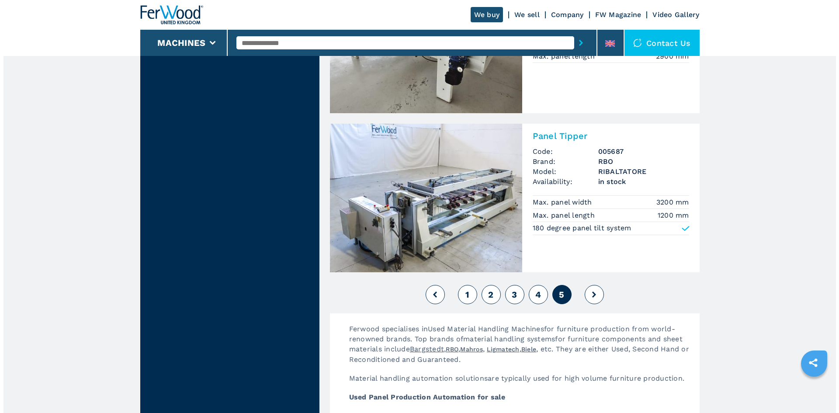
scroll to position [1879, 0]
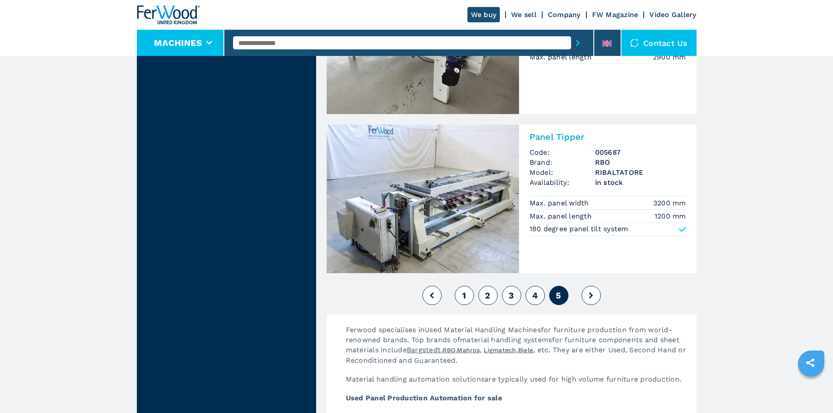
click at [205, 45] on li "Machines" at bounding box center [181, 43] width 88 height 26
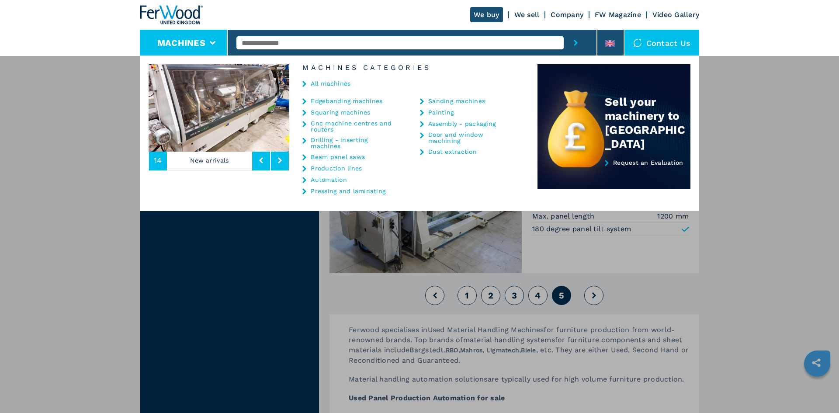
click at [340, 189] on link "Pressing and laminating" at bounding box center [348, 191] width 75 height 6
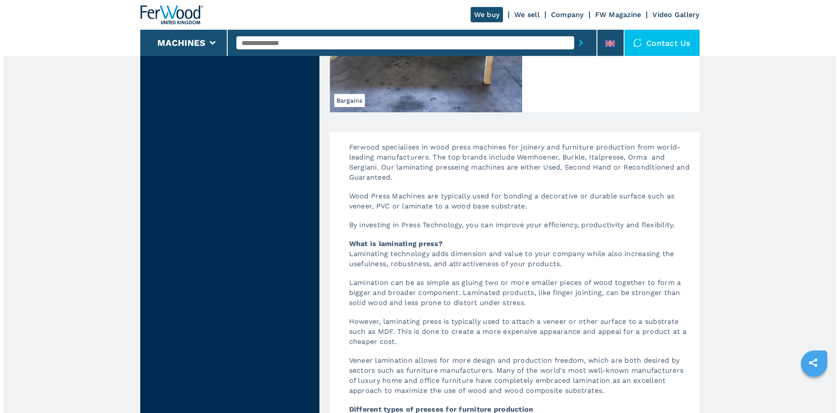
scroll to position [1617, 0]
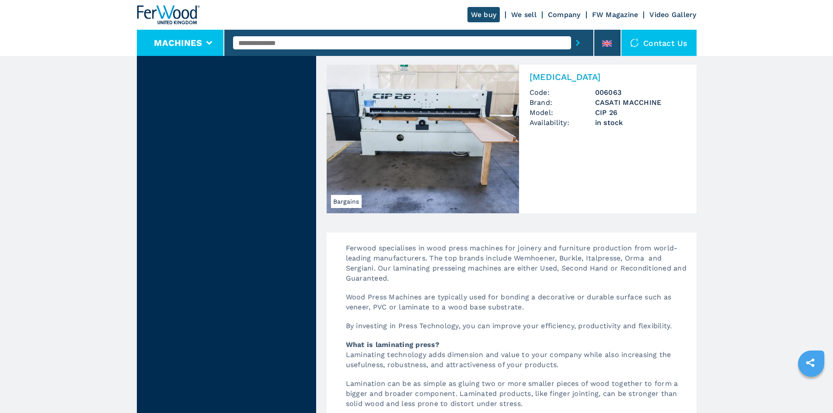
click at [210, 45] on li "Machines" at bounding box center [181, 43] width 88 height 26
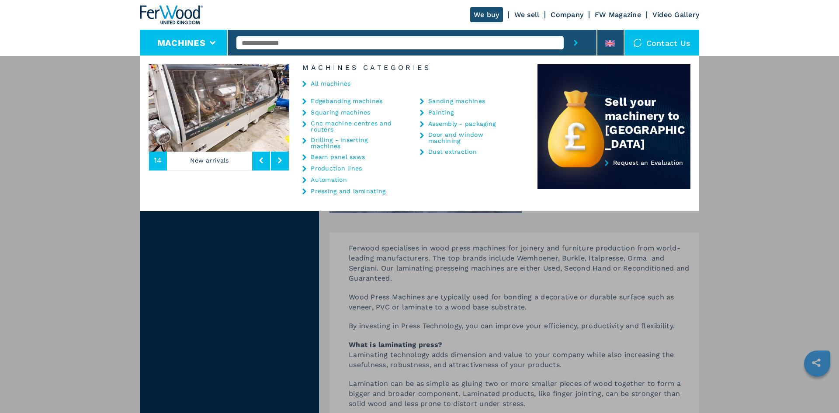
click at [448, 102] on link "Sanding machines" at bounding box center [456, 101] width 57 height 6
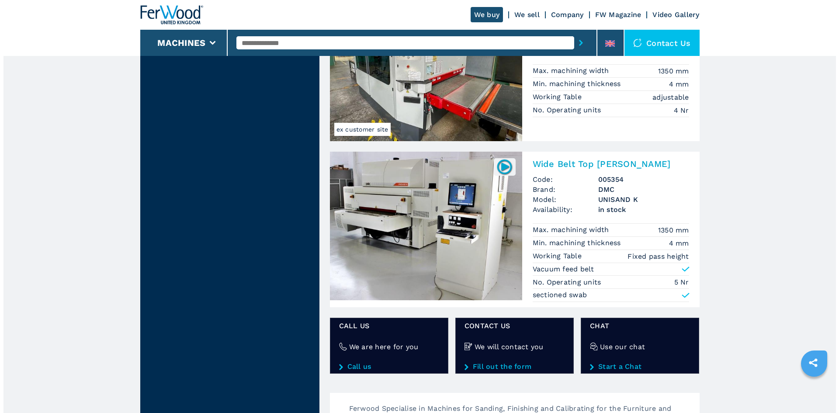
scroll to position [961, 0]
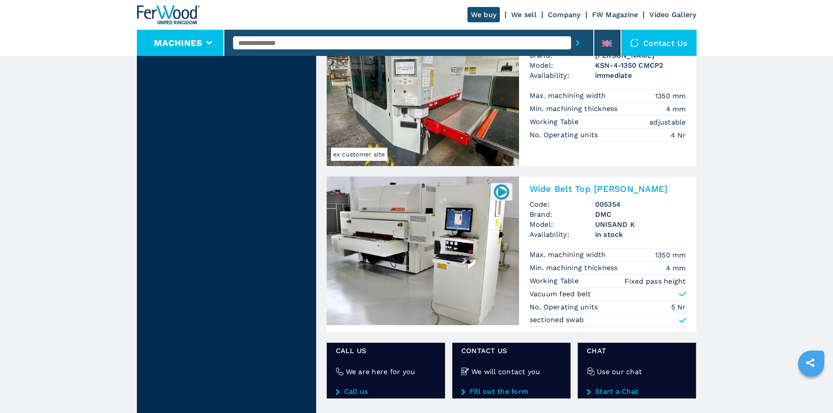
click at [207, 38] on li "Machines" at bounding box center [181, 43] width 88 height 26
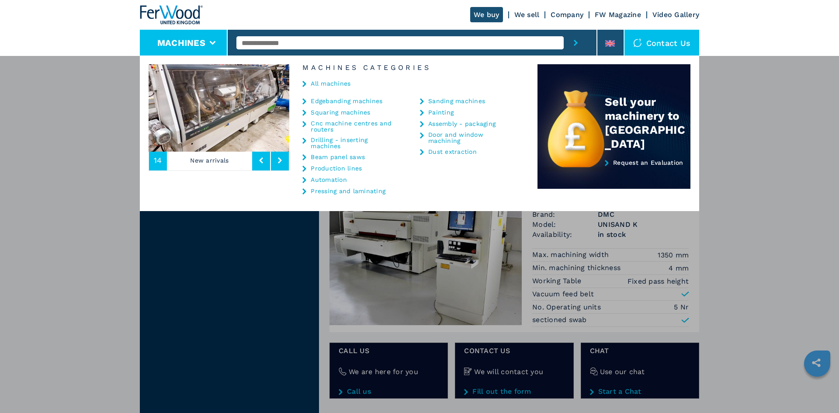
click at [436, 114] on link "Painting" at bounding box center [440, 112] width 25 height 6
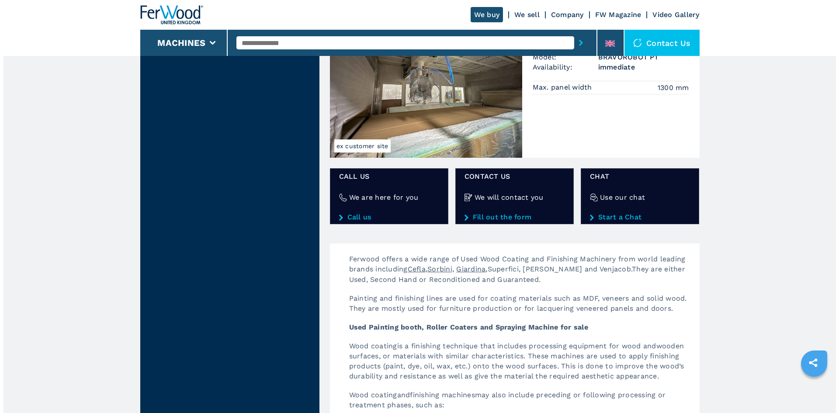
scroll to position [830, 0]
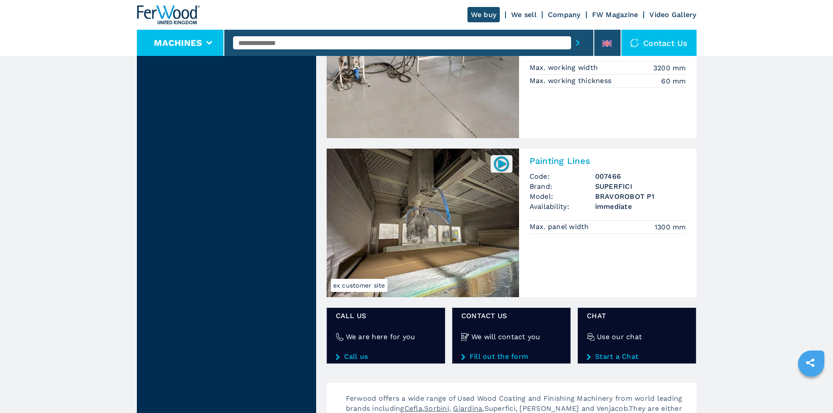
click at [209, 39] on li "Machines" at bounding box center [181, 43] width 88 height 26
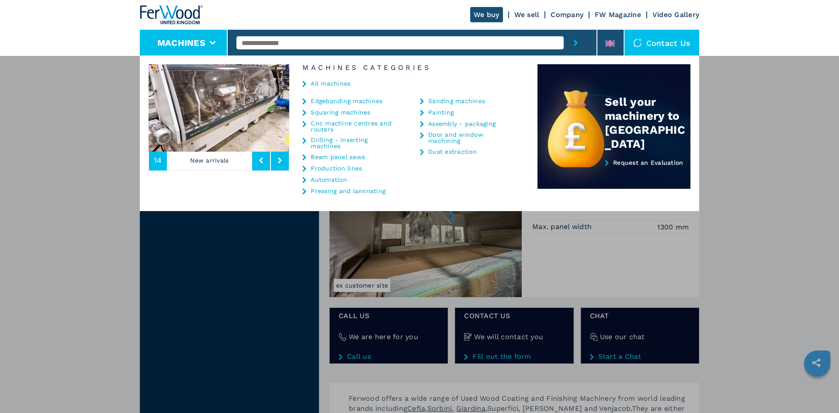
click at [436, 149] on link "Dust extraction" at bounding box center [452, 152] width 49 height 6
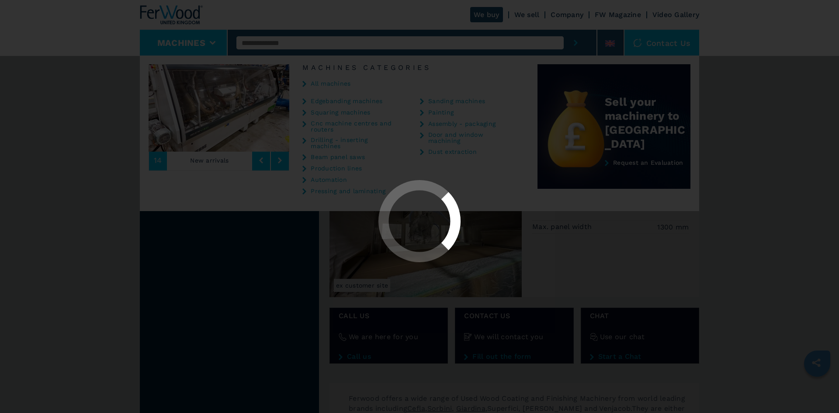
select select "**********"
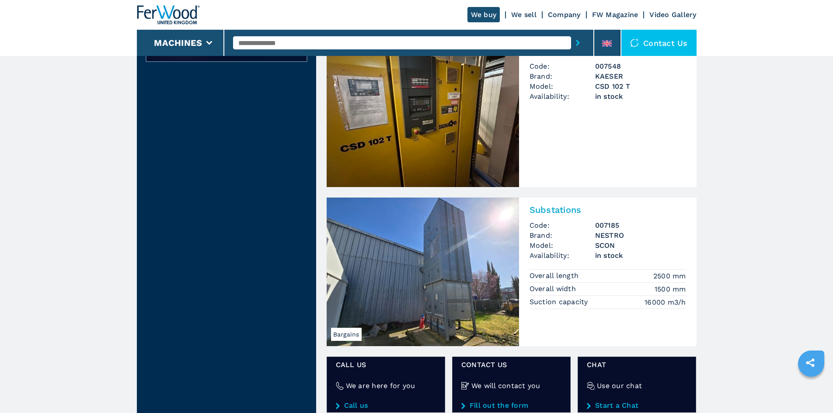
scroll to position [393, 0]
